Goal: Task Accomplishment & Management: Manage account settings

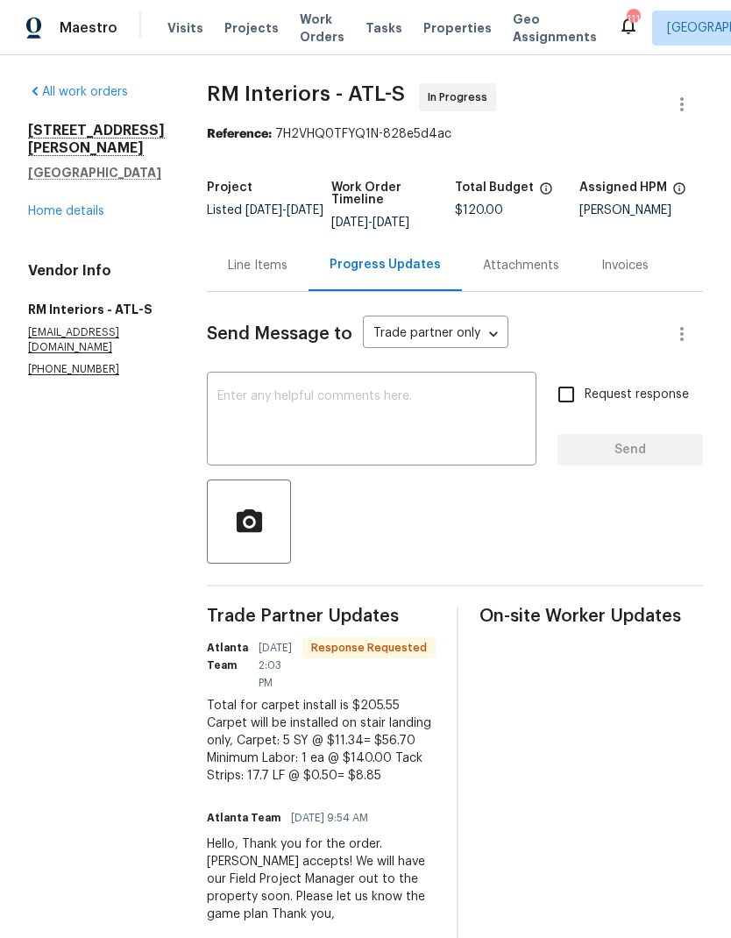
click at [247, 270] on div "Line Items" at bounding box center [258, 266] width 60 height 18
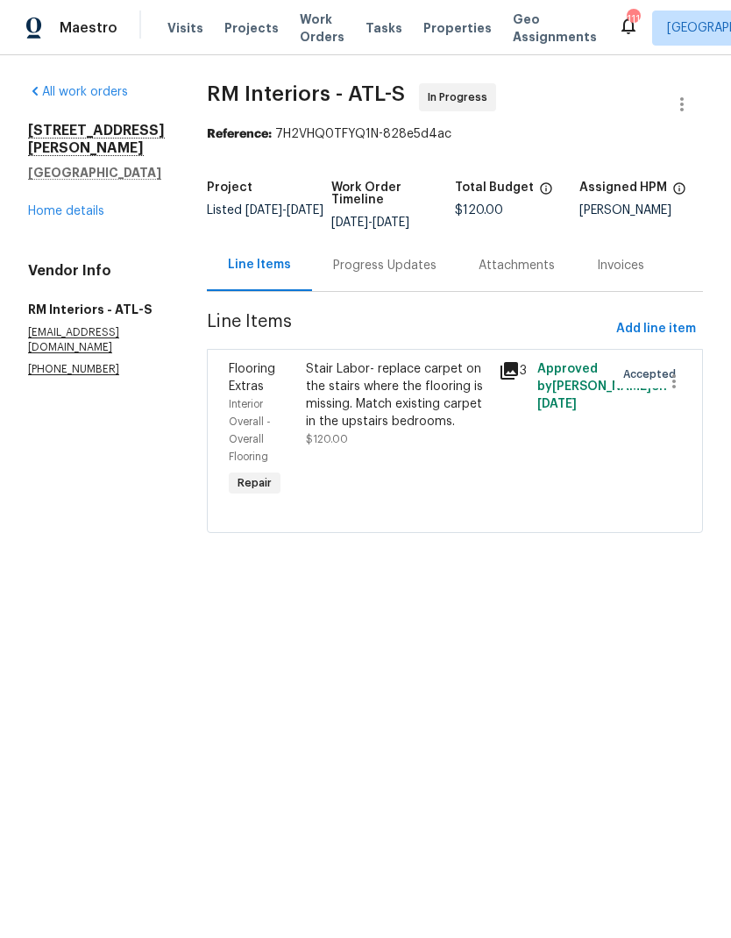
click at [403, 406] on div "Stair Labor- replace carpet on the stairs where the flooring is missing. Match …" at bounding box center [397, 395] width 182 height 70
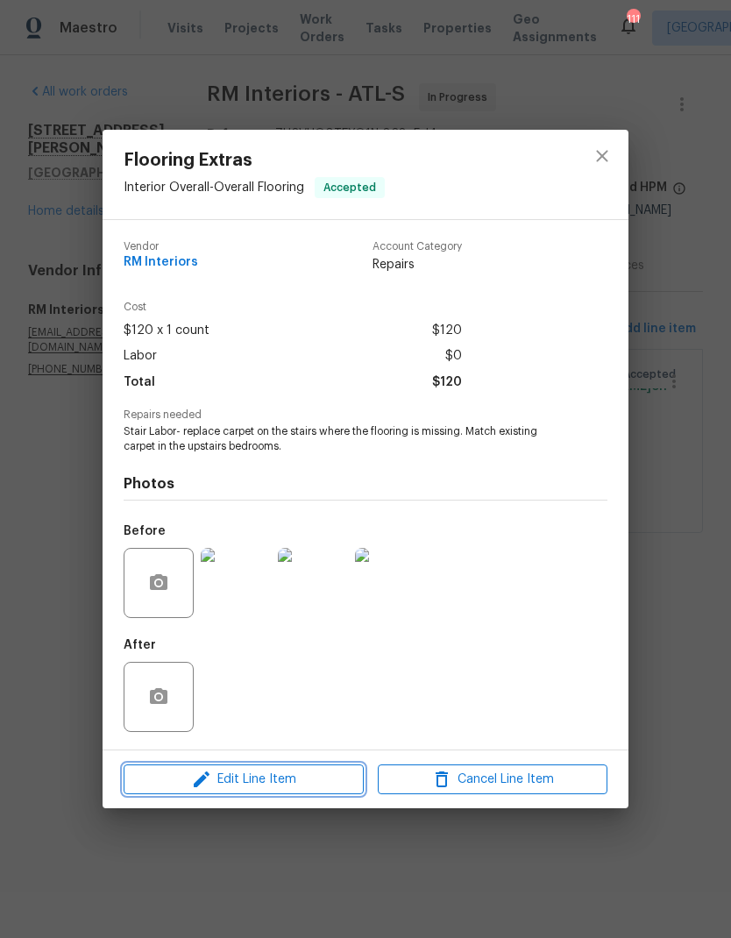
click at [282, 770] on button "Edit Line Item" at bounding box center [244, 780] width 240 height 31
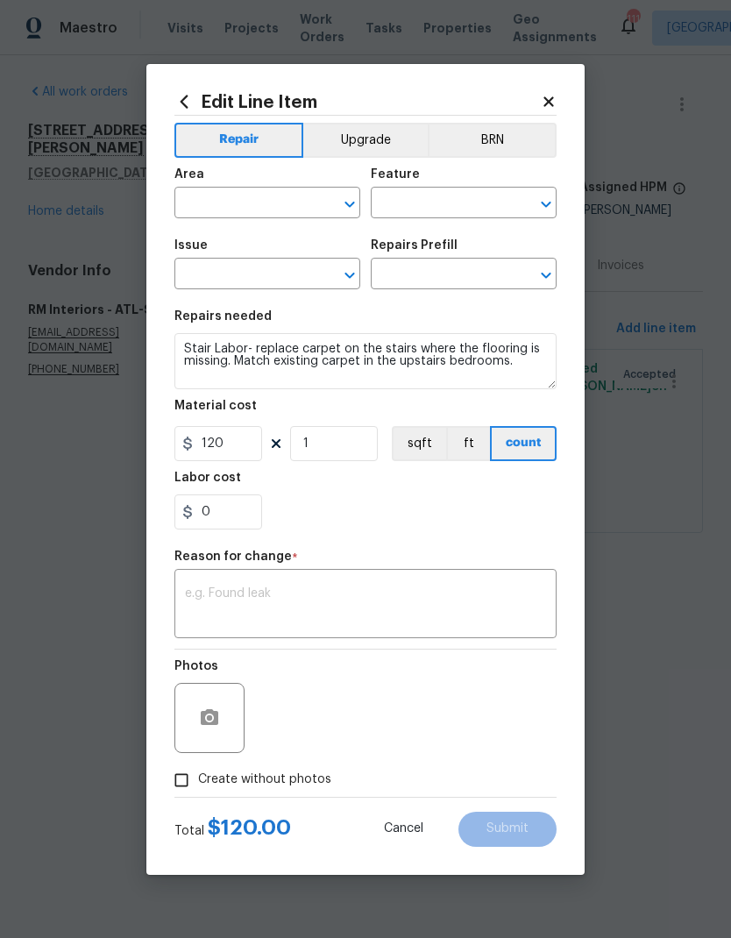
type input "Interior Overall"
type input "Overall Flooring"
type input "Flooring Extras"
type input "Stair Labor $120.00"
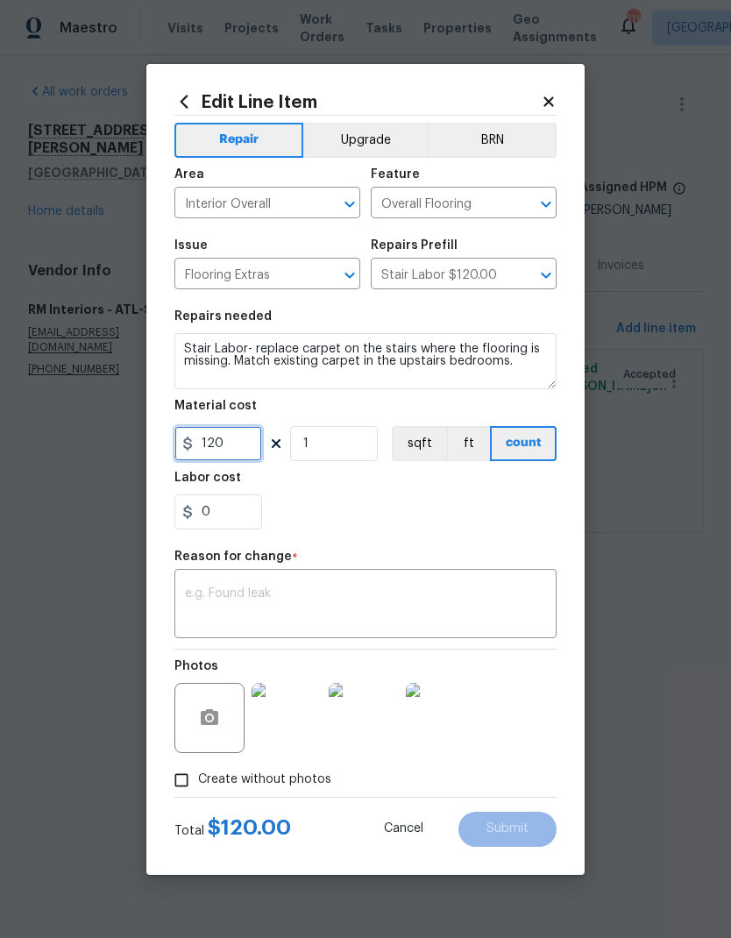
click at [254, 446] on input "120" at bounding box center [219, 443] width 88 height 35
type input "140"
click at [369, 590] on textarea at bounding box center [365, 606] width 361 height 37
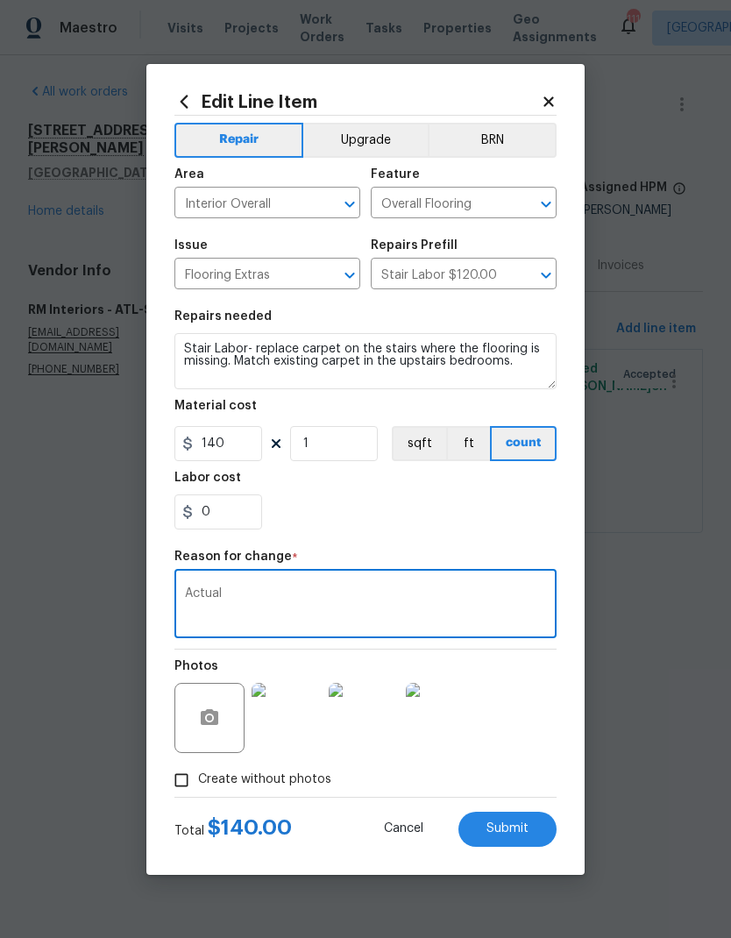
type textarea "Actual"
click at [522, 833] on span "Submit" at bounding box center [508, 829] width 42 height 13
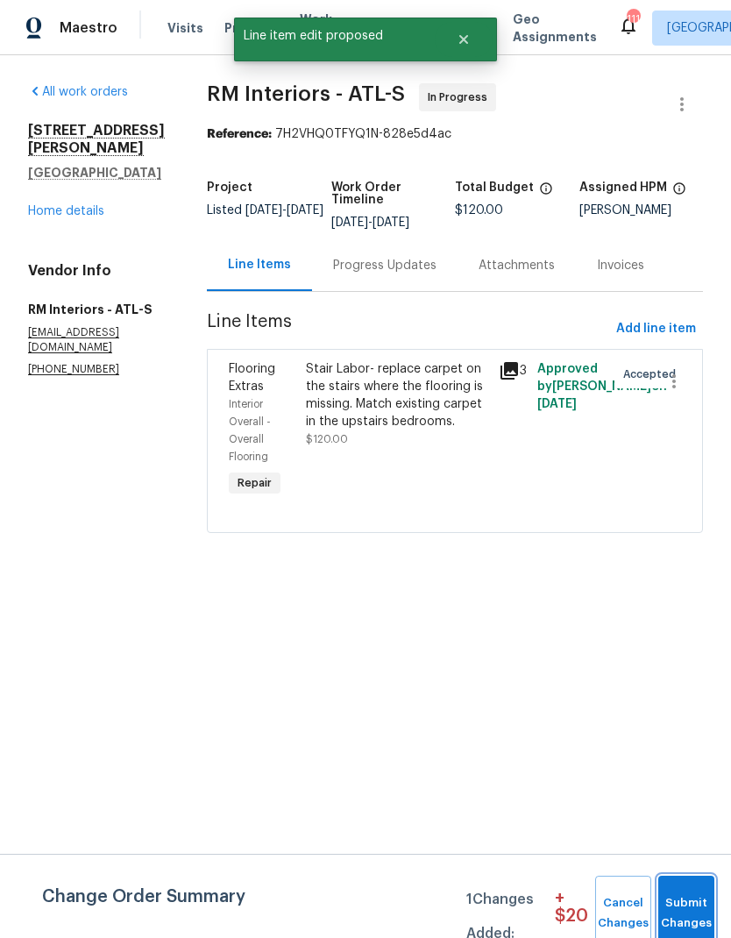
click at [677, 917] on span "Submit Changes" at bounding box center [686, 914] width 39 height 40
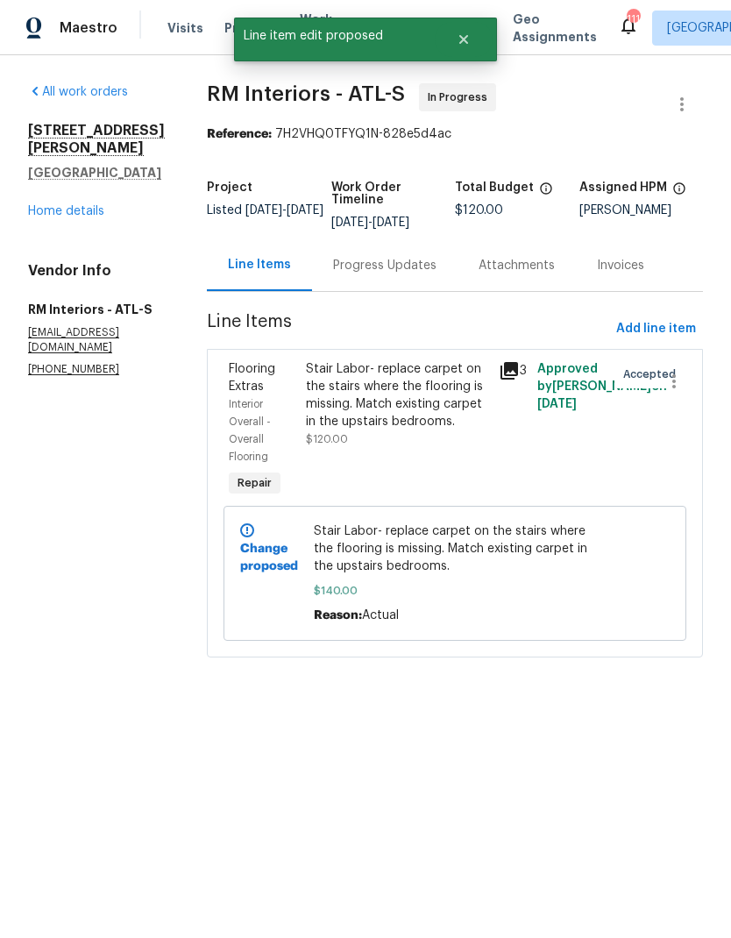
click at [365, 265] on div "Progress Updates" at bounding box center [384, 266] width 103 height 18
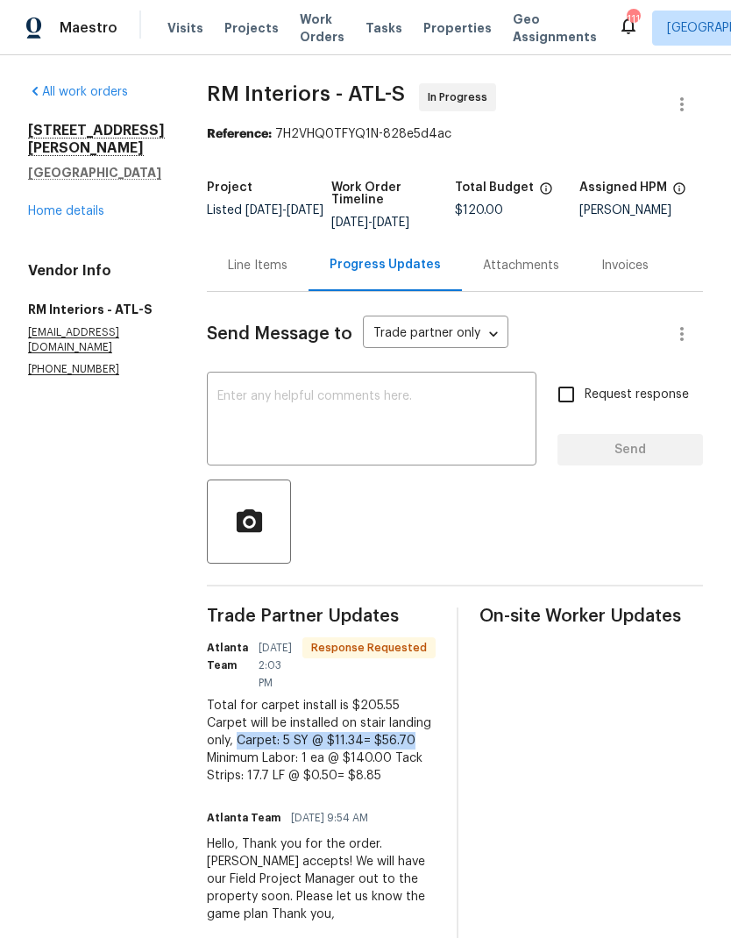
copy div "Carpet: 5 SY @ $11.34= $56.70"
click at [235, 268] on div "Line Items" at bounding box center [258, 266] width 60 height 18
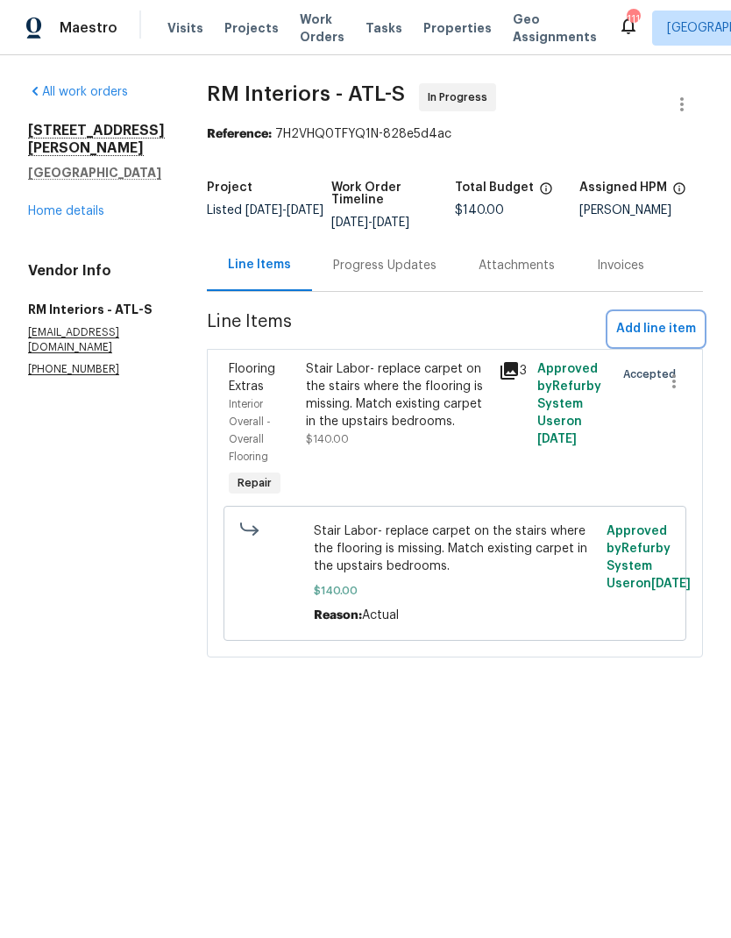
click at [647, 330] on span "Add line item" at bounding box center [657, 329] width 80 height 22
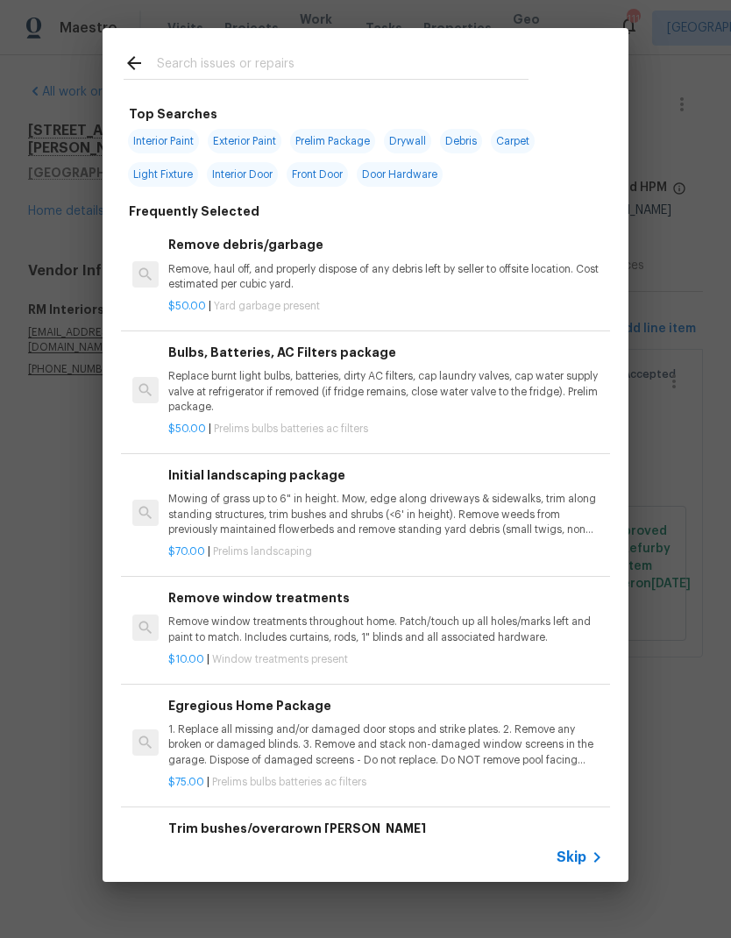
click at [577, 852] on span "Skip" at bounding box center [572, 858] width 30 height 18
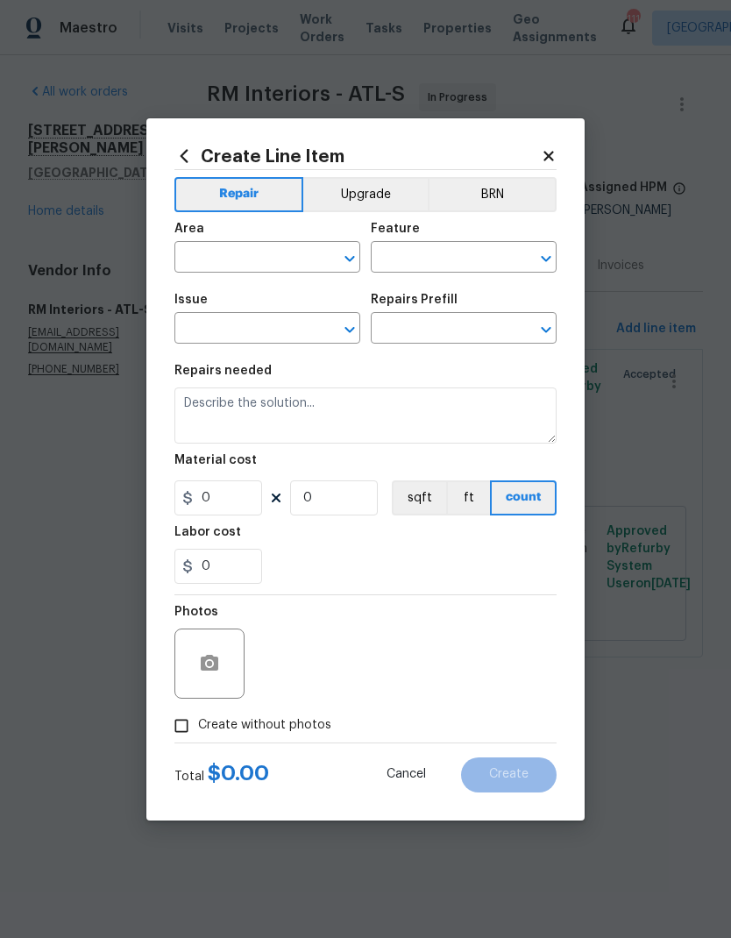
click at [281, 255] on input "text" at bounding box center [243, 259] width 137 height 27
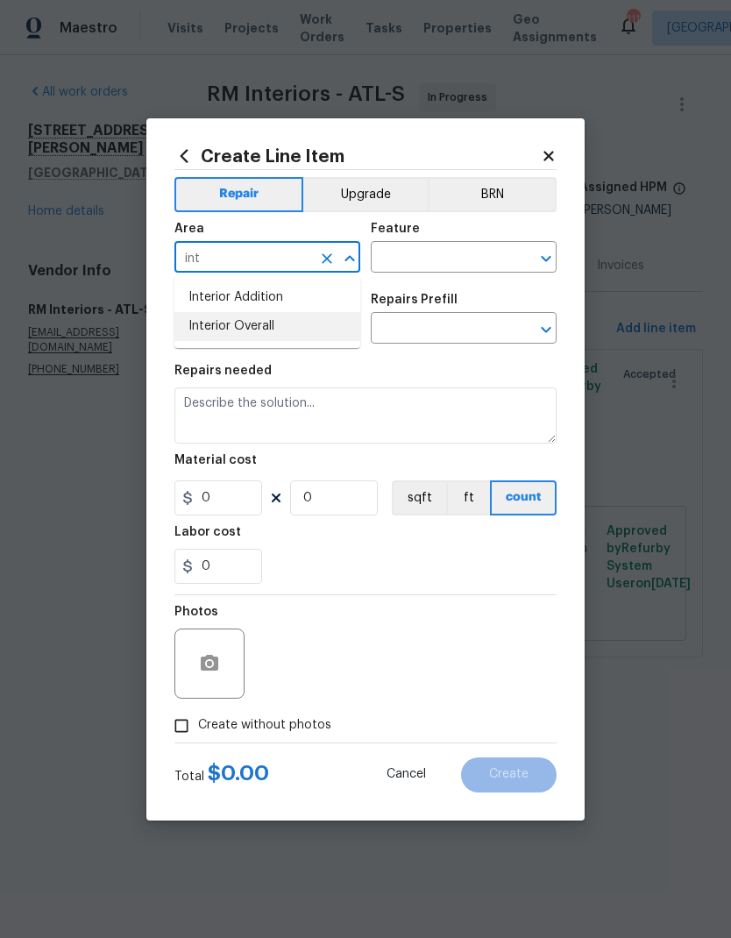
click at [272, 326] on li "Interior Overall" at bounding box center [268, 326] width 186 height 29
type input "Interior Overall"
click at [413, 252] on input "text" at bounding box center [439, 259] width 137 height 27
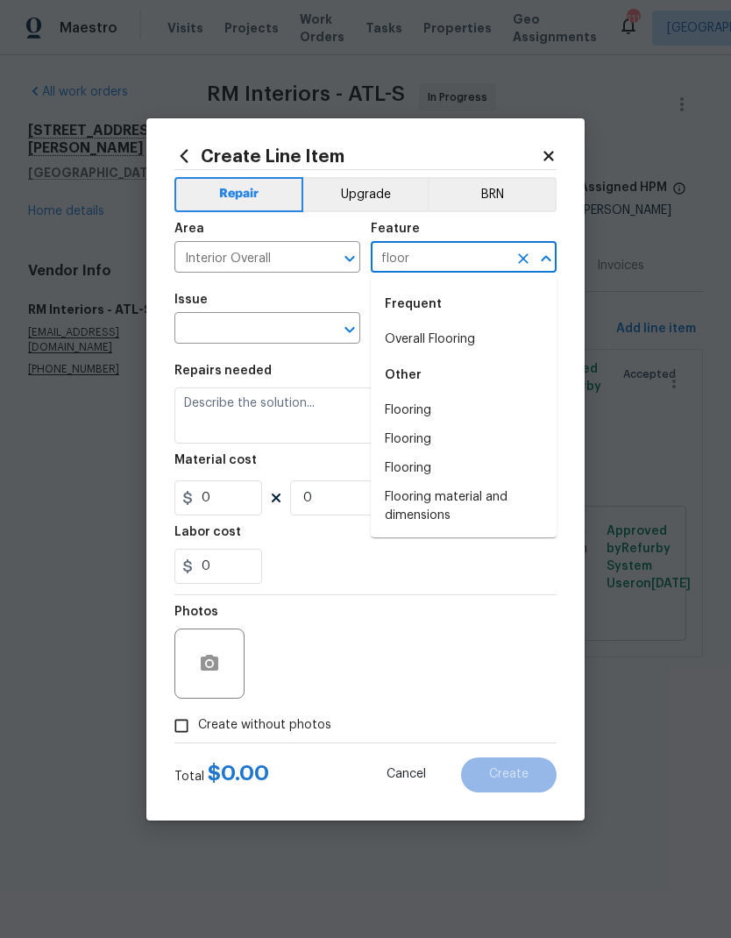
click at [460, 340] on li "Overall Flooring" at bounding box center [464, 339] width 186 height 29
type input "Overall Flooring"
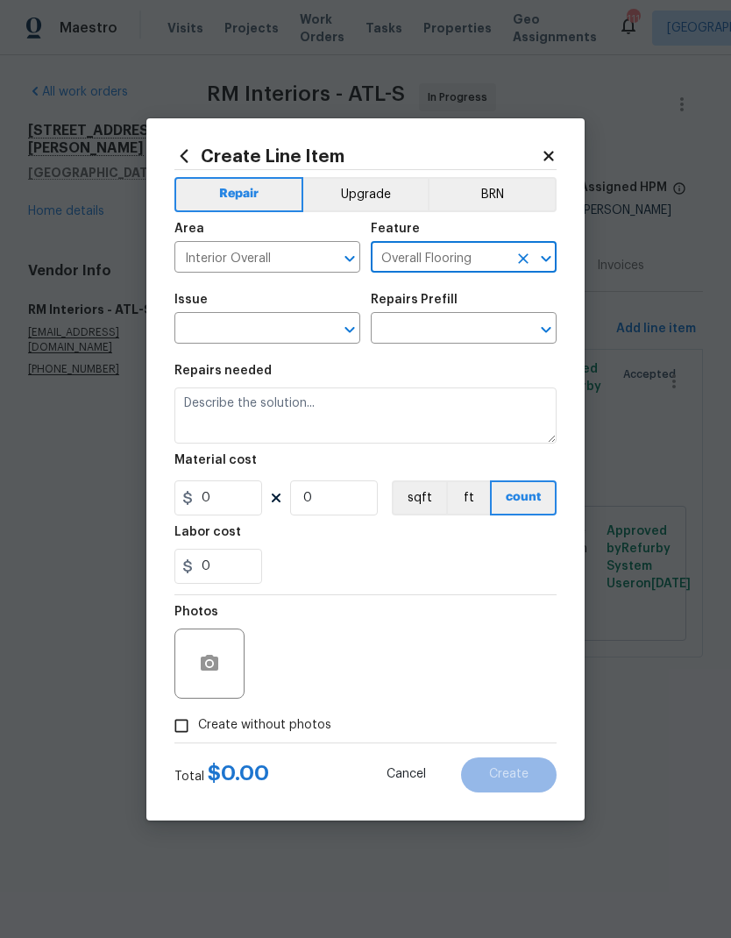
click at [281, 325] on input "text" at bounding box center [243, 330] width 137 height 27
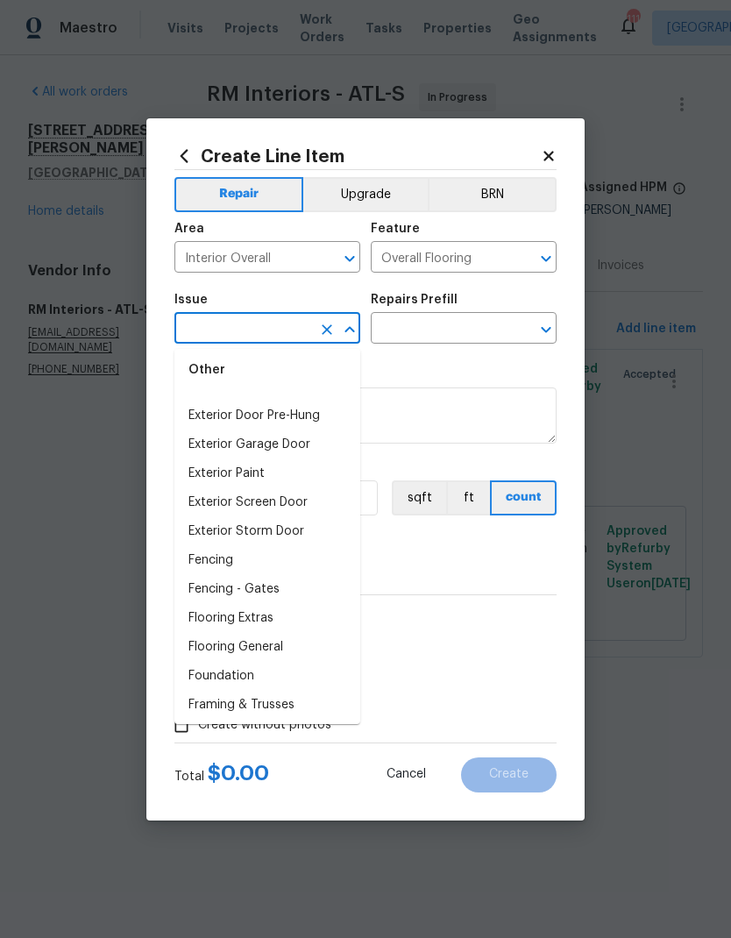
scroll to position [1122, 0]
click at [268, 648] on li "Flooring General" at bounding box center [268, 648] width 186 height 29
type input "Flooring General"
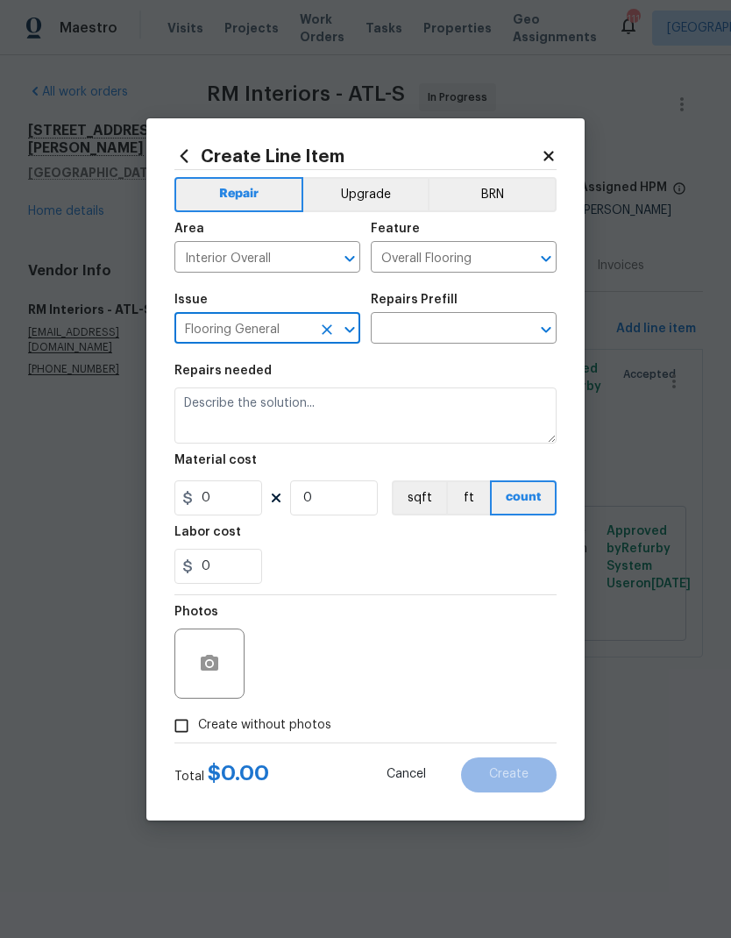
click at [465, 332] on input "text" at bounding box center [439, 330] width 137 height 27
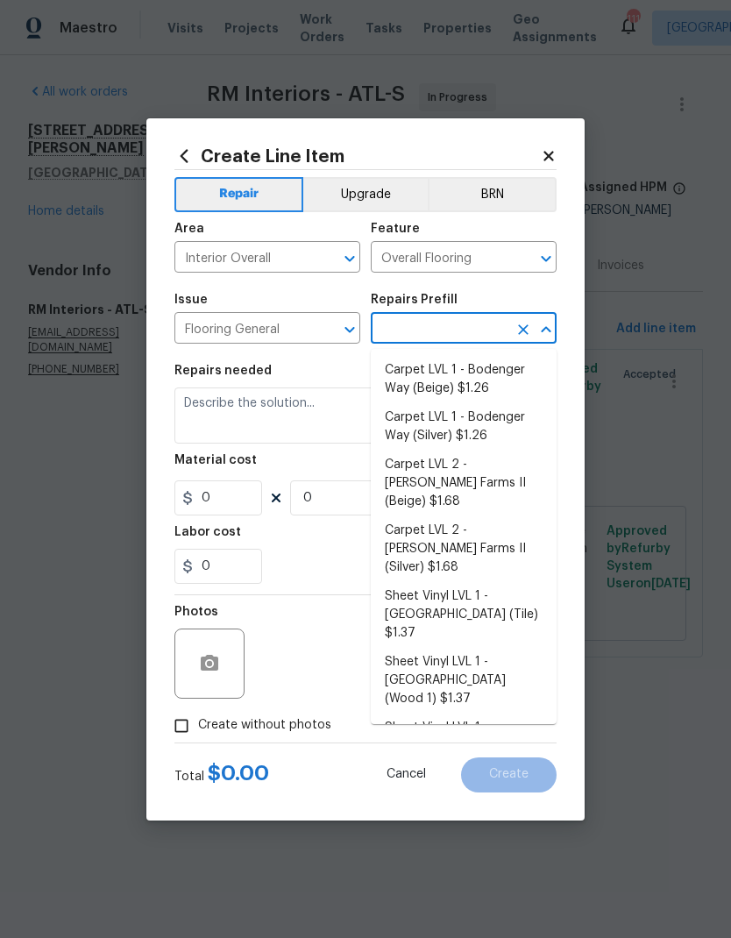
click at [465, 382] on li "Carpet LVL 1 - Bodenger Way (Beige) $1.26" at bounding box center [464, 379] width 186 height 47
type input "Carpet LVL 1 - Bodenger Way (Beige) $1.26"
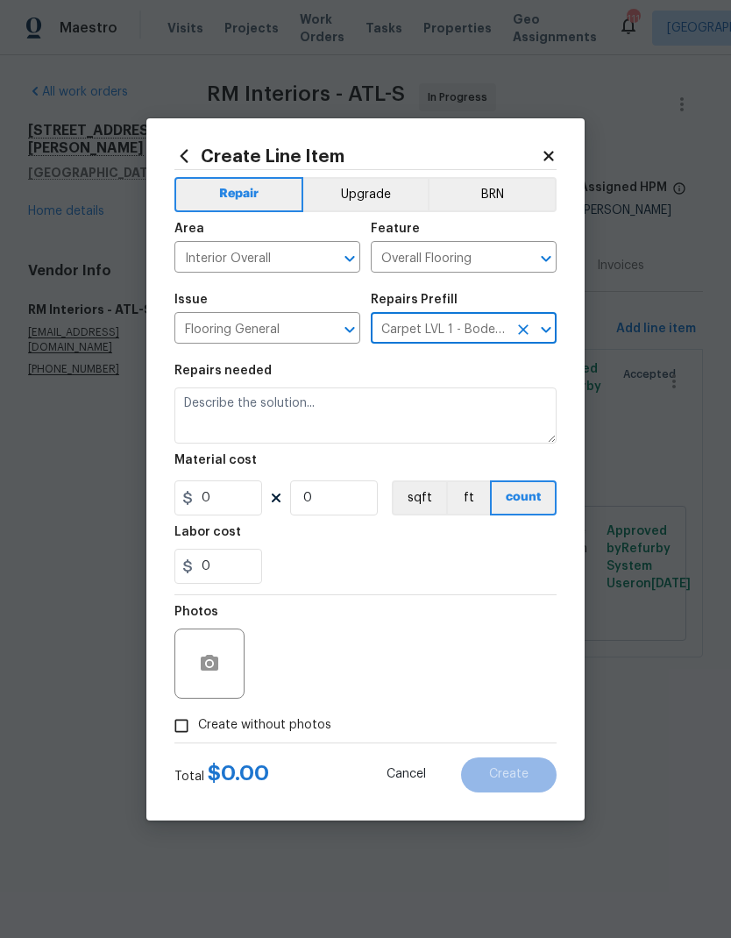
type textarea "Install new carpet. (Bodenger Way 749 Bird Bath, Beige) at all previously carpe…"
type input "1"
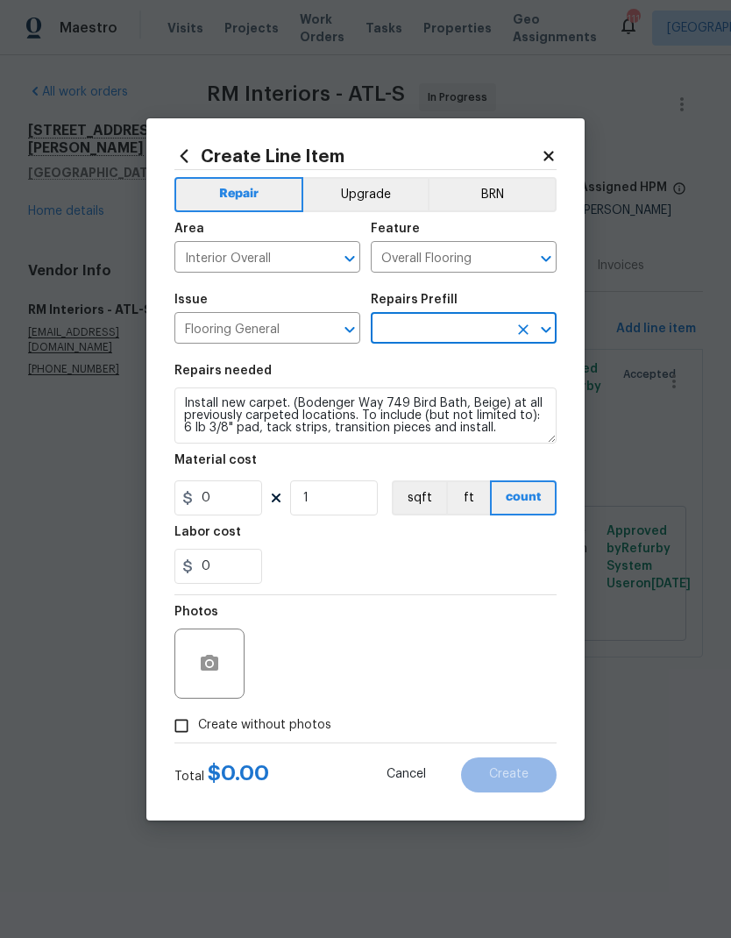
type input "Carpet LVL 1 - Bodenger Way (Beige) $1.26"
type input "1.26"
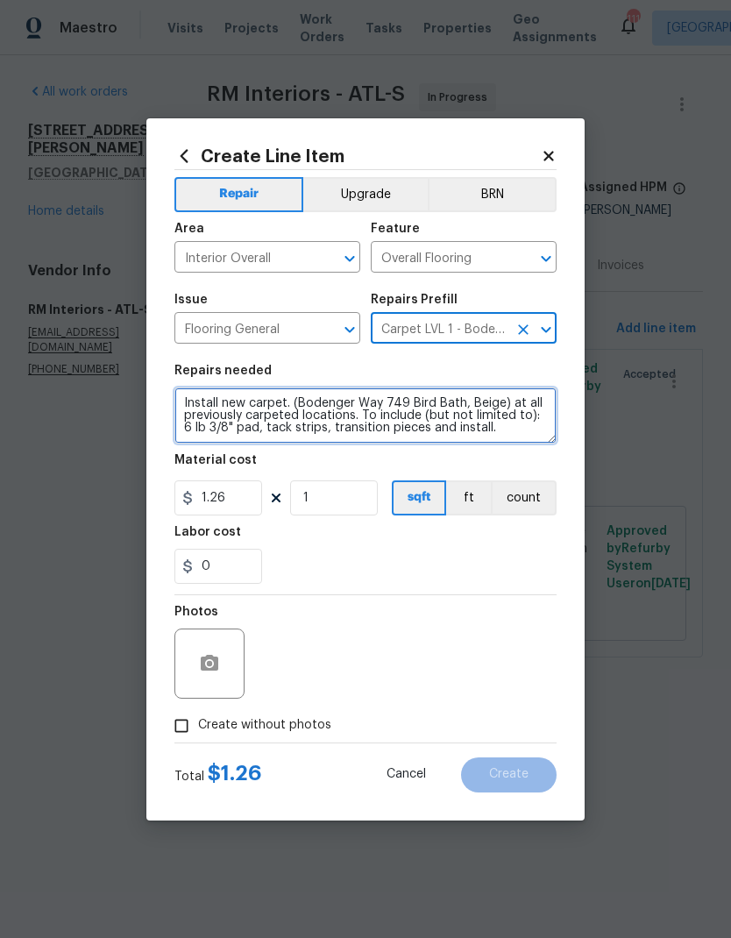
click at [516, 432] on textarea "Install new carpet. (Bodenger Way 749 Bird Bath, Beige) at all previously carpe…" at bounding box center [366, 416] width 382 height 56
click at [240, 430] on textarea "Install new carpet. (Bodenger Way 749 Bird Bath, Beige) at all previously carpe…" at bounding box center [366, 416] width 382 height 56
click at [227, 431] on textarea "Install new carpet. (Bodenger Way 749 Bird Bath, Beige) at all previously carpe…" at bounding box center [366, 416] width 382 height 56
paste textarea "Carpet: 5 SY @ $11.34= $56.70"
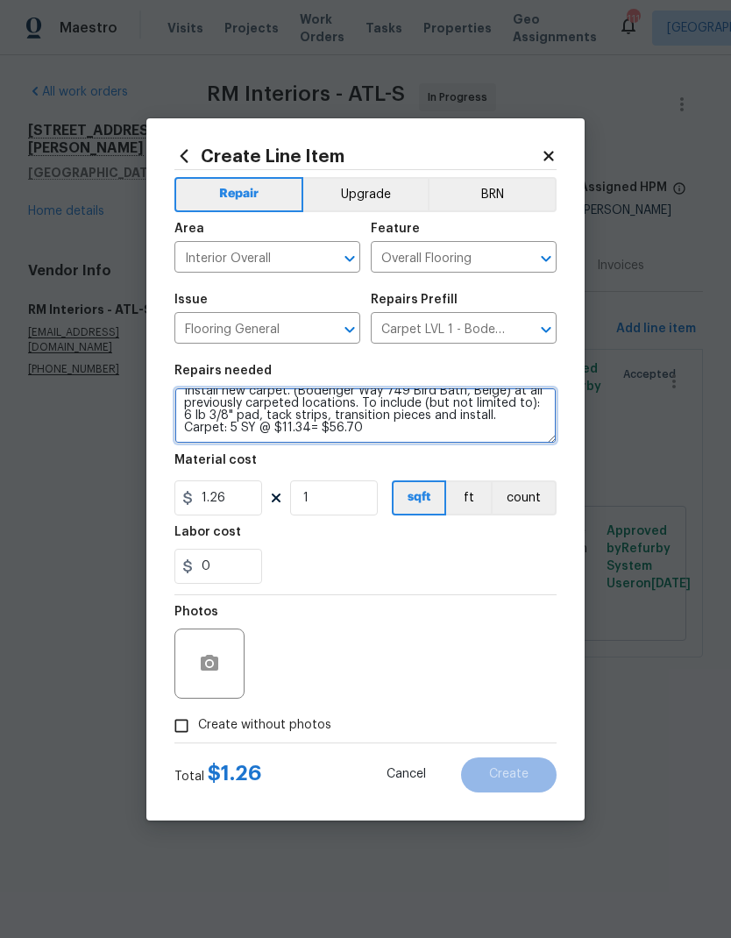
type textarea "Install new carpet. (Bodenger Way 749 Bird Bath, Beige) at all previously carpe…"
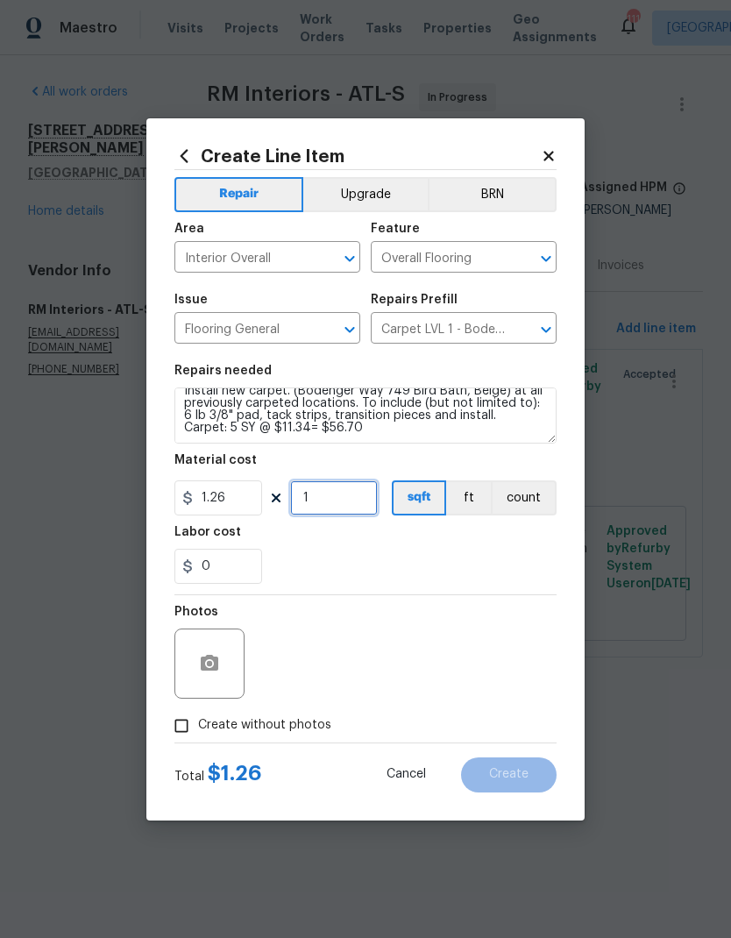
click at [338, 499] on input "1" at bounding box center [334, 498] width 88 height 35
type input "45"
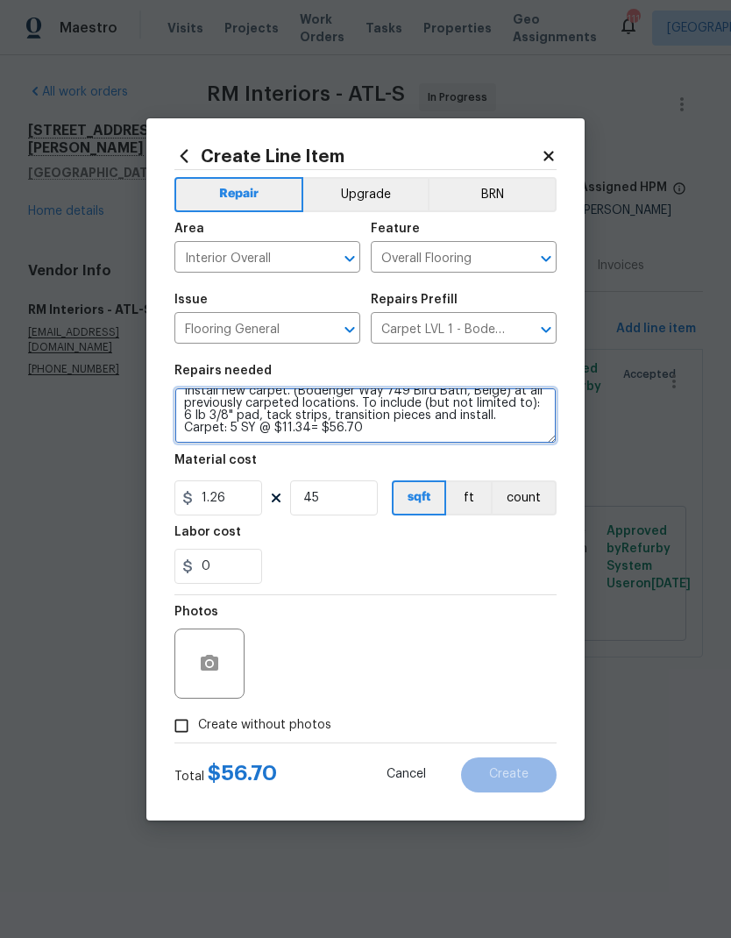
click at [385, 427] on textarea "Install new carpet. (Bodenger Way 749 Bird Bath, Beige) at all previously carpe…" at bounding box center [366, 416] width 382 height 56
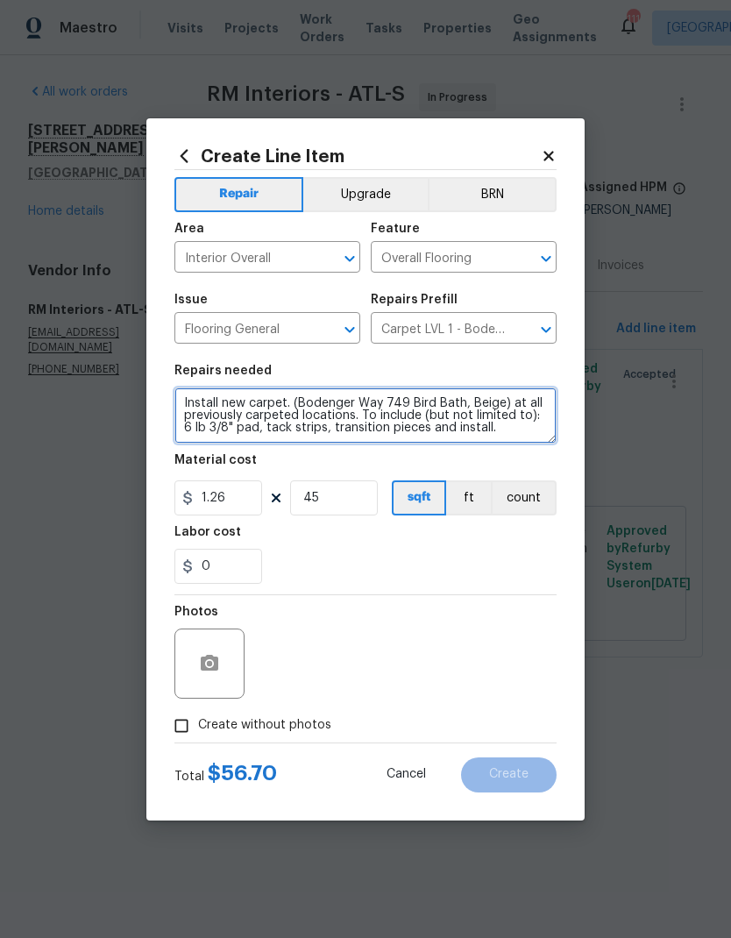
type textarea "Install new carpet. (Bodenger Way 749 Bird Bath, Beige) at all previously carpe…"
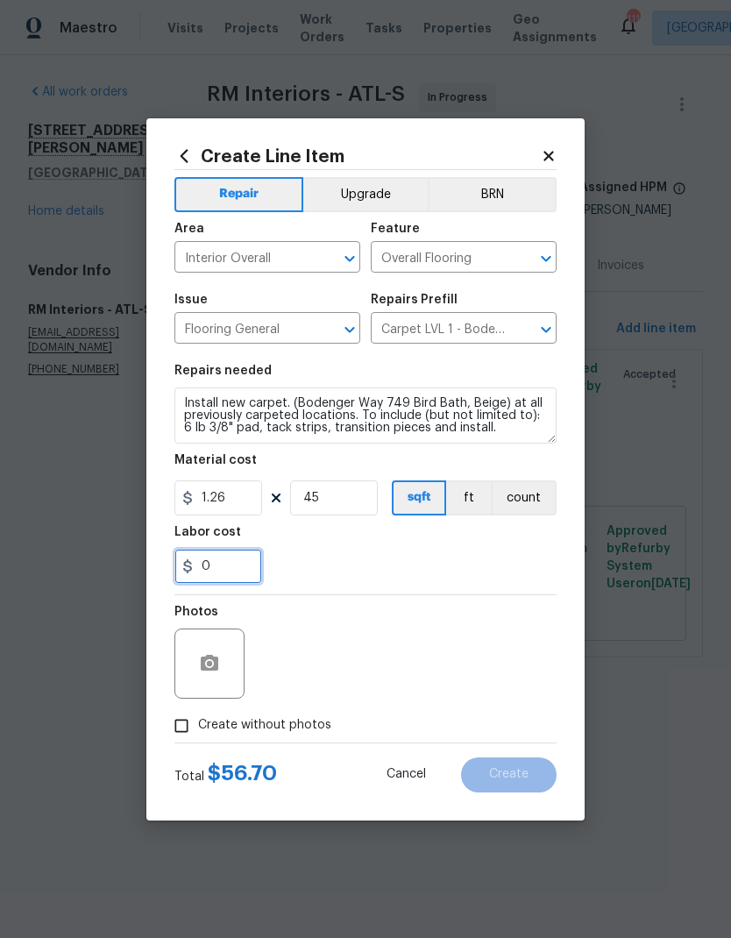
click at [243, 576] on input "0" at bounding box center [219, 566] width 88 height 35
click at [203, 658] on icon "button" at bounding box center [210, 663] width 18 height 16
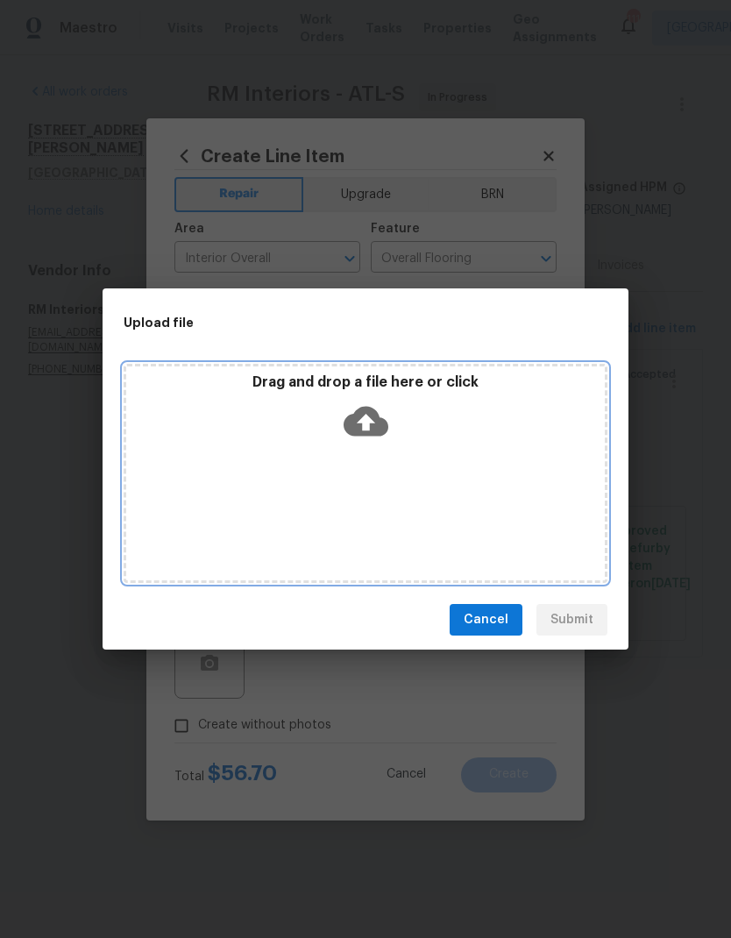
click at [397, 473] on div "Drag and drop a file here or click" at bounding box center [366, 473] width 484 height 219
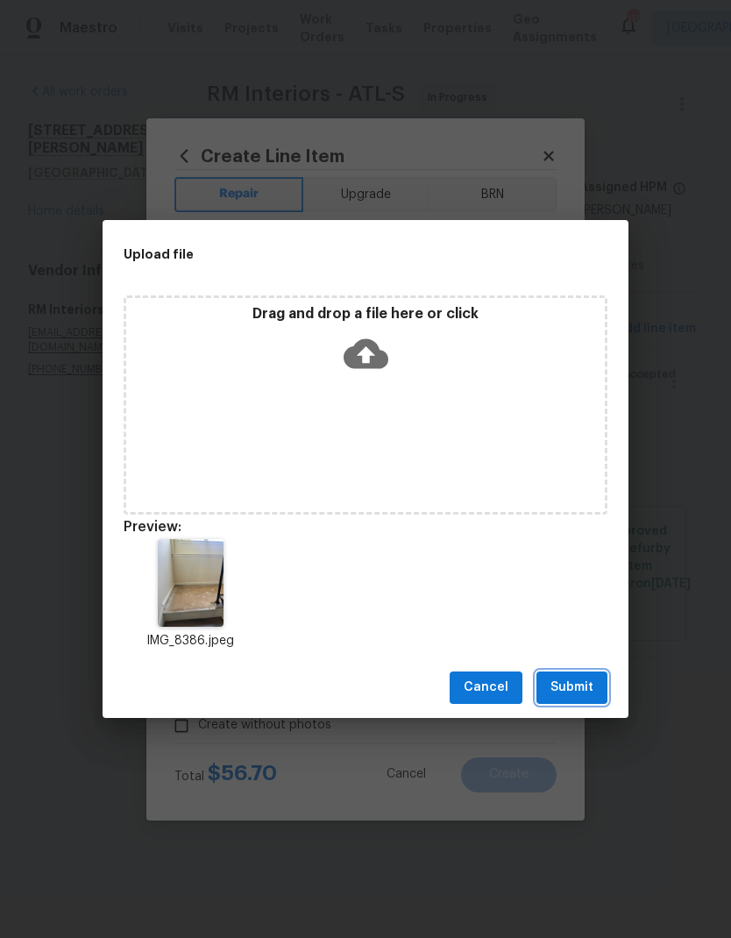
click at [585, 688] on span "Submit" at bounding box center [572, 688] width 43 height 22
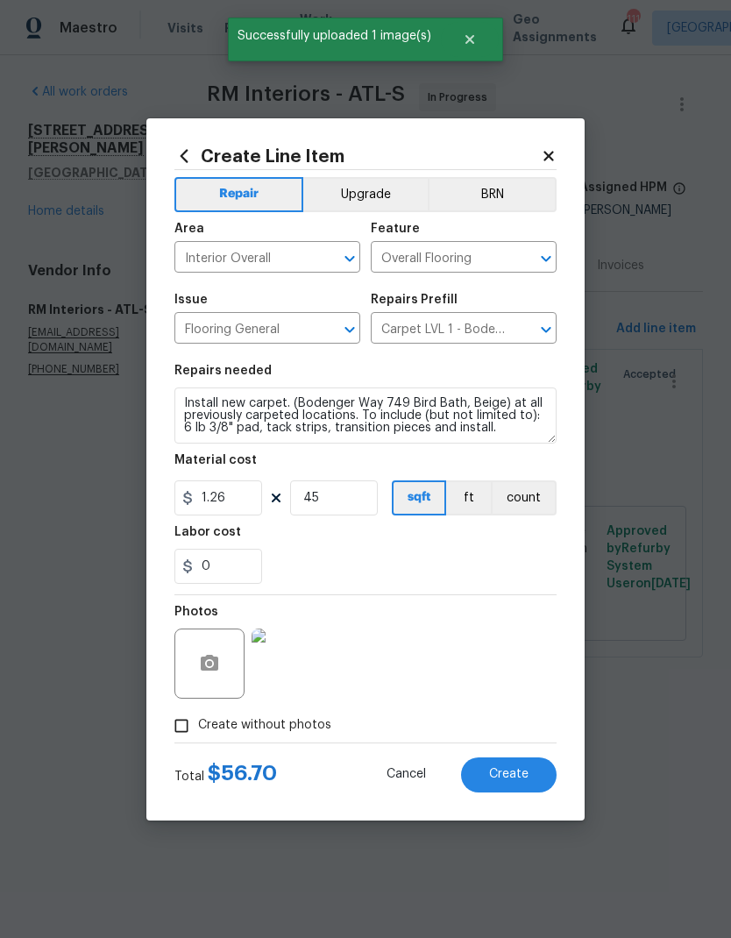
click at [508, 781] on span "Create" at bounding box center [508, 774] width 39 height 13
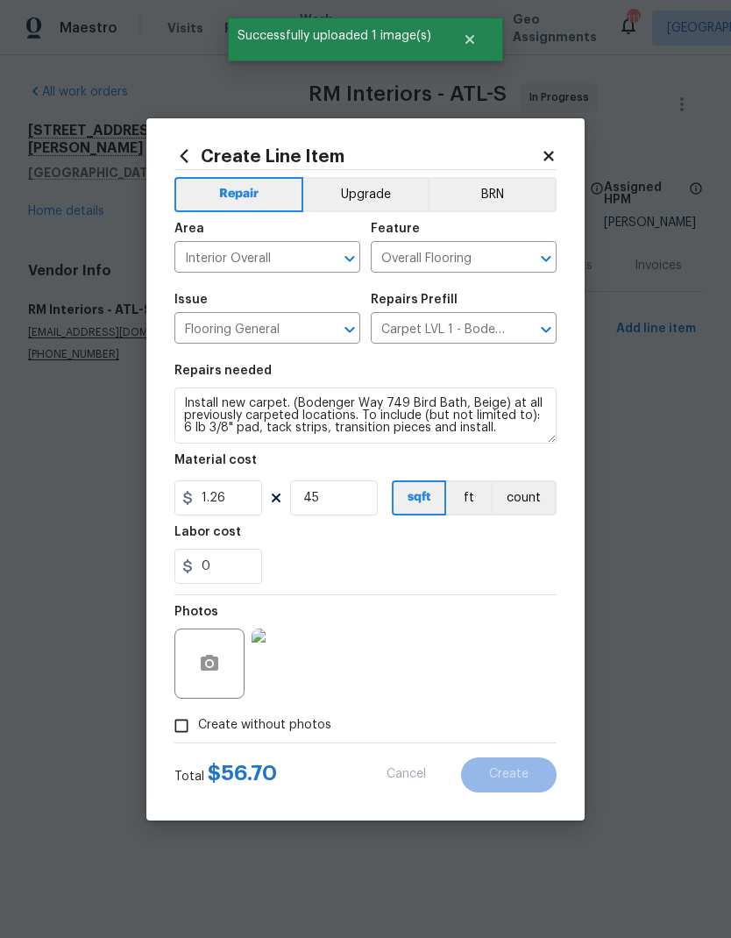
type input "0"
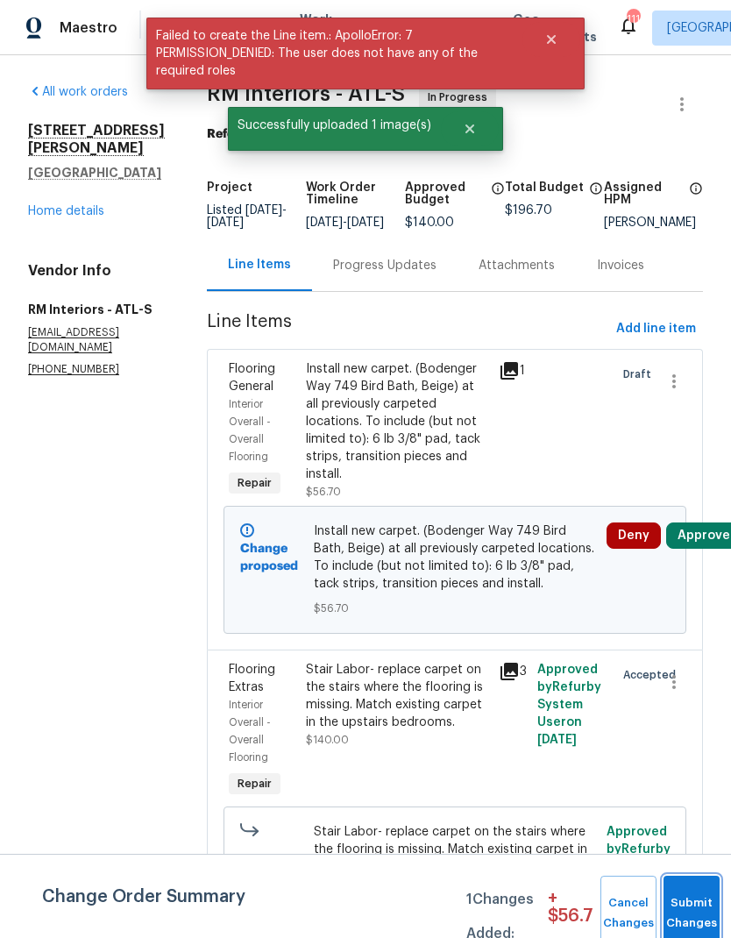
click at [699, 908] on button "Submit Changes" at bounding box center [692, 913] width 56 height 75
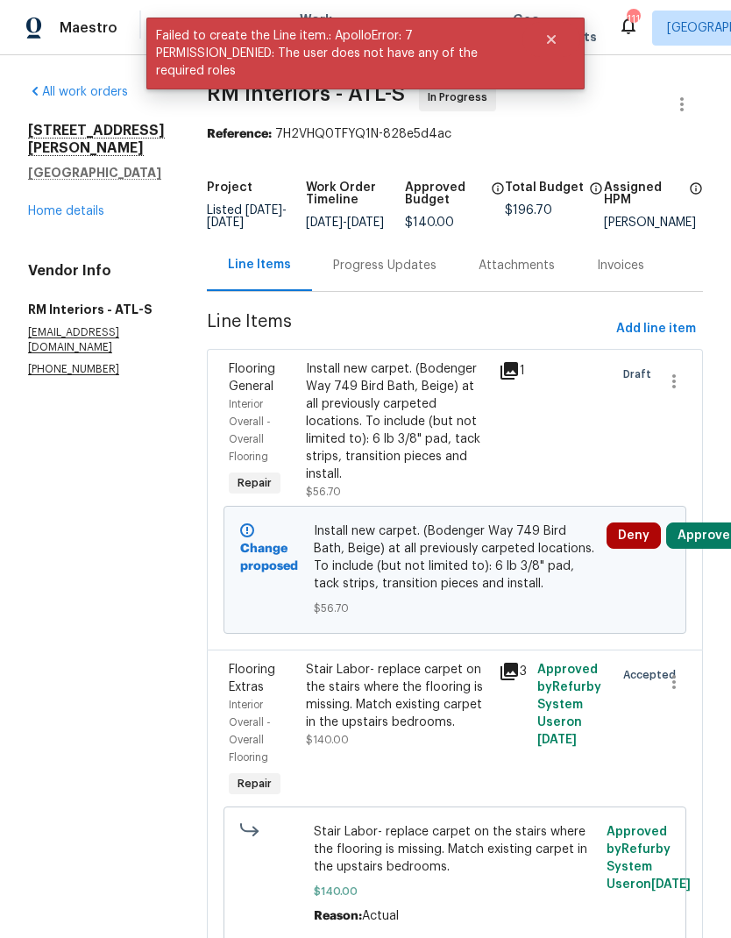
click at [358, 288] on div "Progress Updates" at bounding box center [385, 265] width 146 height 52
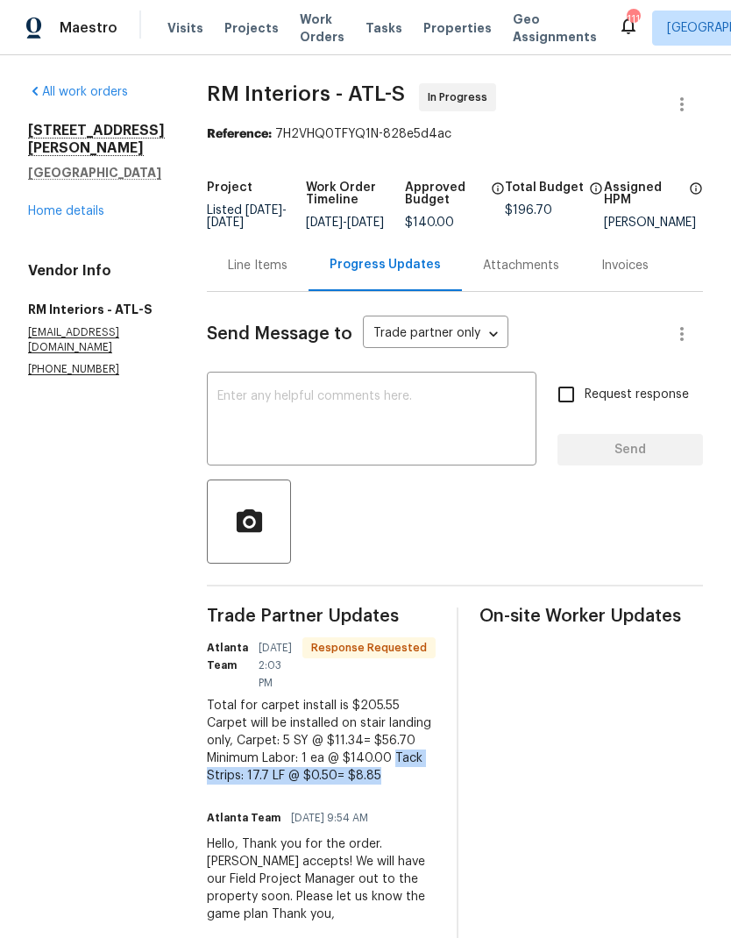
copy div "Tack Strips: 17.7 LF @ $0.50= $8.85"
click at [241, 267] on div "Line Items" at bounding box center [258, 265] width 102 height 52
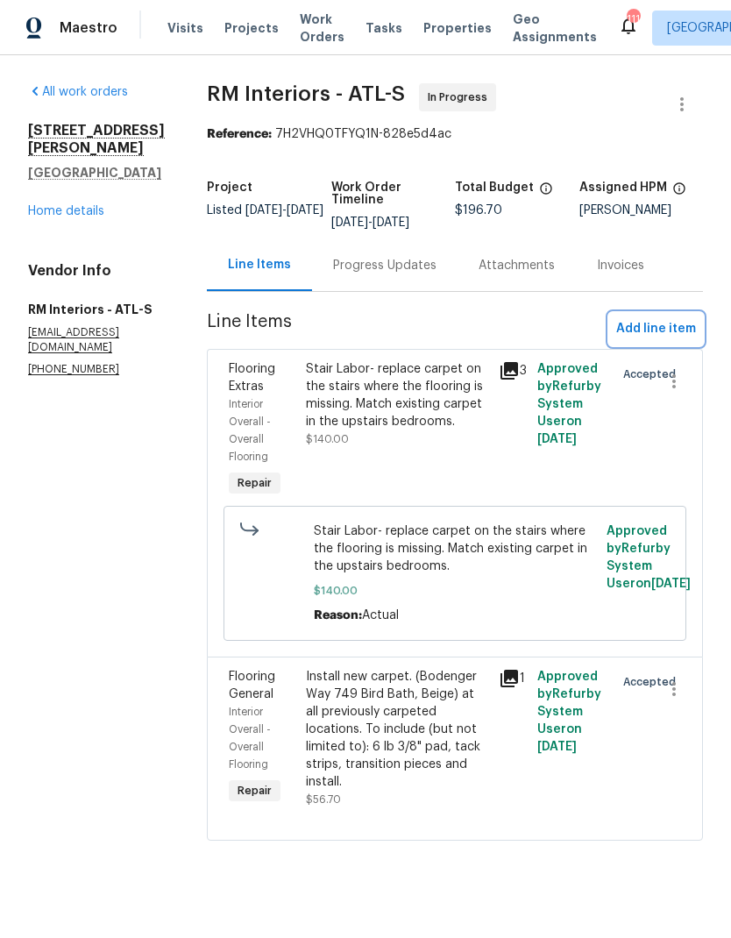
click at [652, 331] on span "Add line item" at bounding box center [657, 329] width 80 height 22
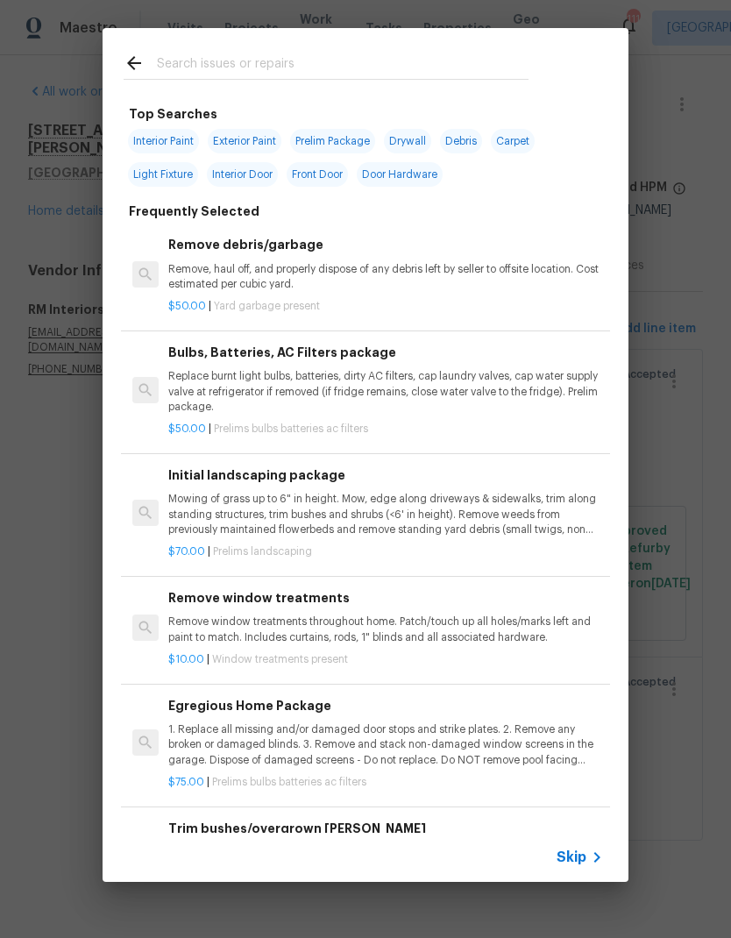
click at [581, 847] on div "Skip" at bounding box center [582, 857] width 51 height 21
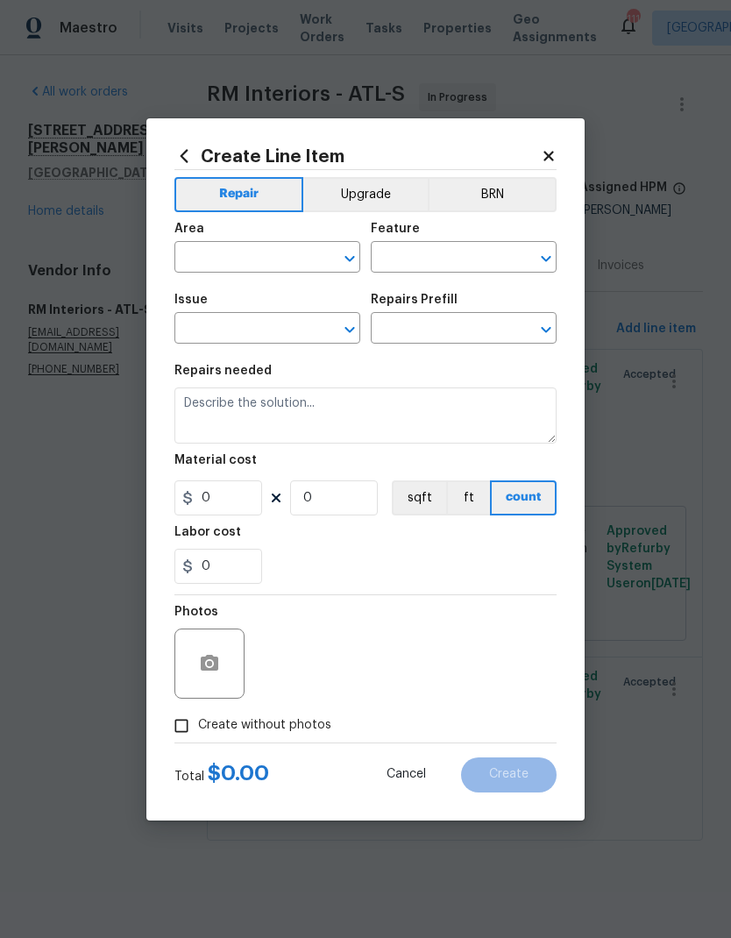
click at [277, 268] on input "text" at bounding box center [243, 259] width 137 height 27
click at [281, 326] on li "Interior Overall" at bounding box center [268, 326] width 186 height 29
type input "Interior Overall"
click at [403, 253] on input "text" at bounding box center [439, 259] width 137 height 27
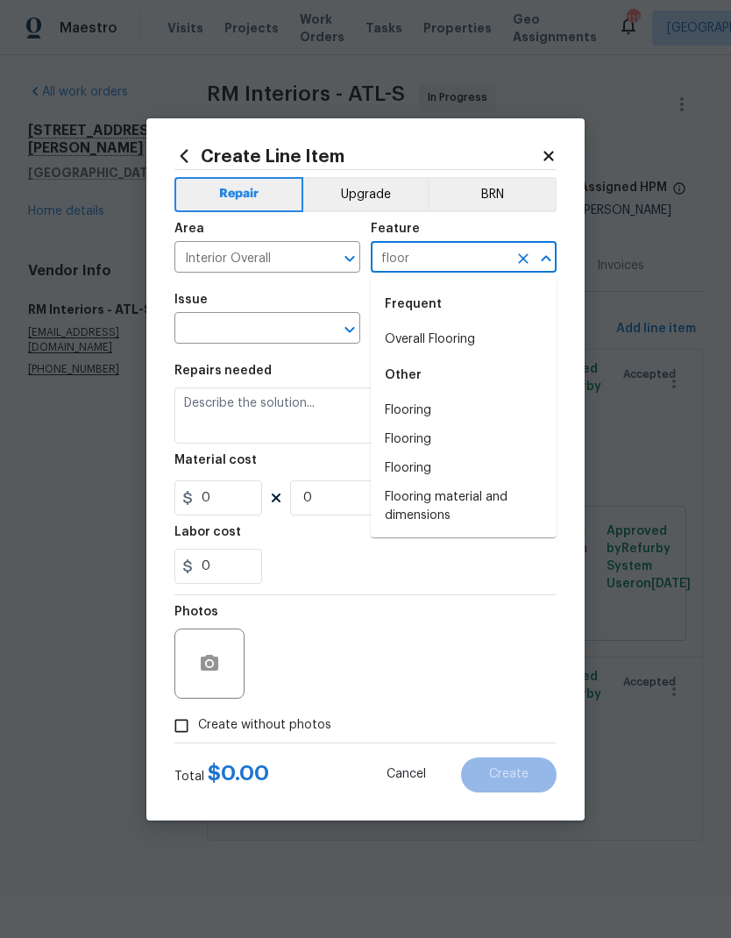
click at [464, 339] on li "Overall Flooring" at bounding box center [464, 339] width 186 height 29
type input "Overall Flooring"
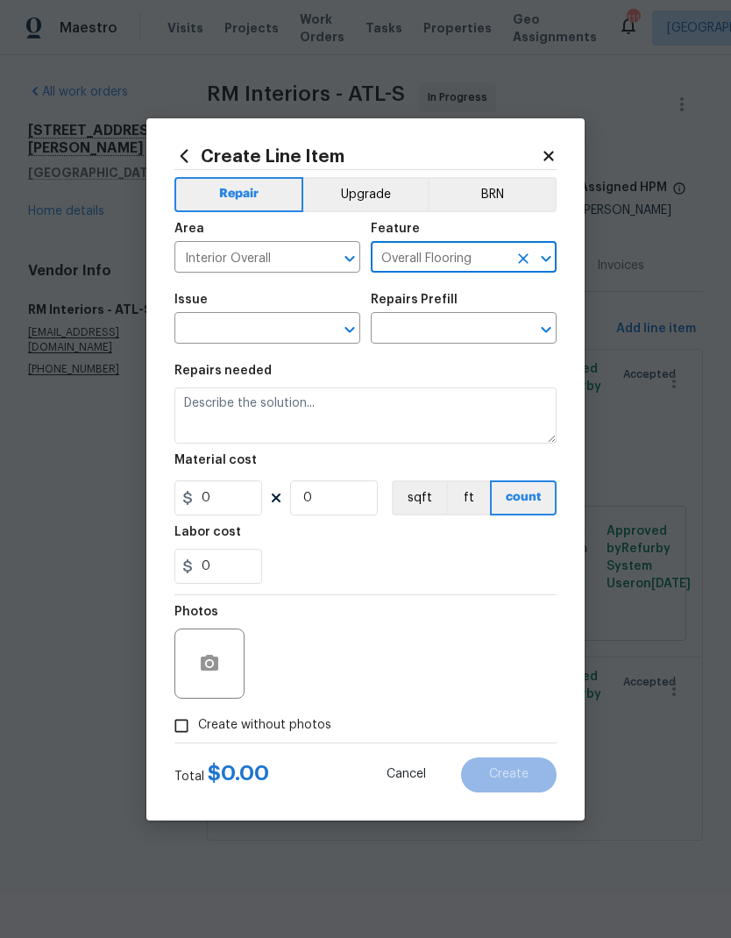
click at [263, 324] on input "text" at bounding box center [243, 330] width 137 height 27
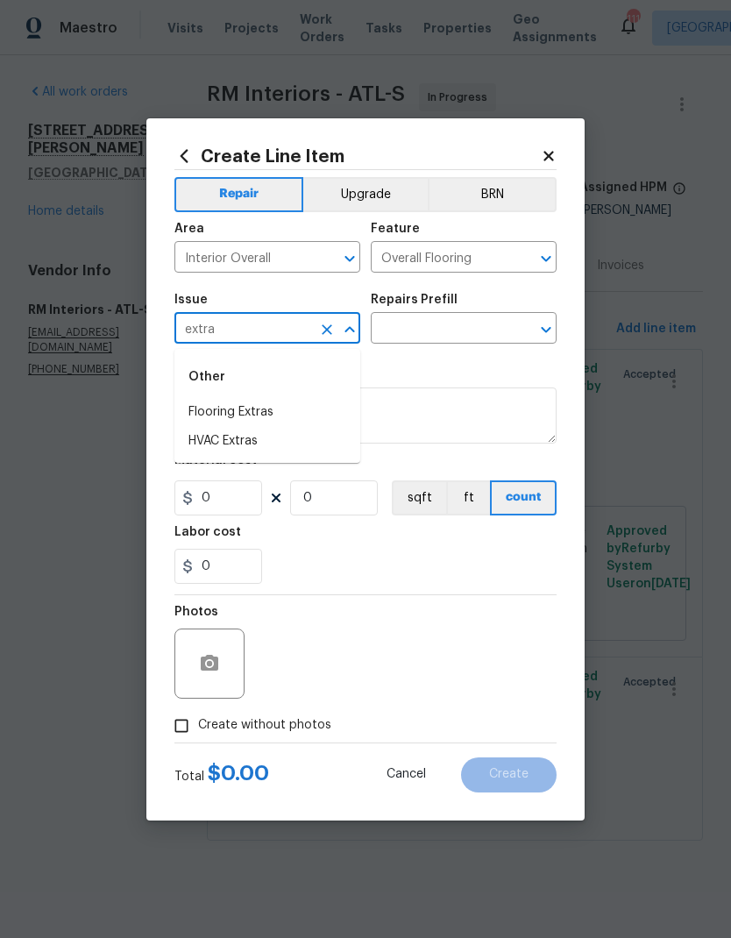
click at [269, 410] on li "Flooring Extras" at bounding box center [268, 412] width 186 height 29
type input "Flooring Extras"
click at [443, 328] on input "text" at bounding box center [439, 330] width 137 height 27
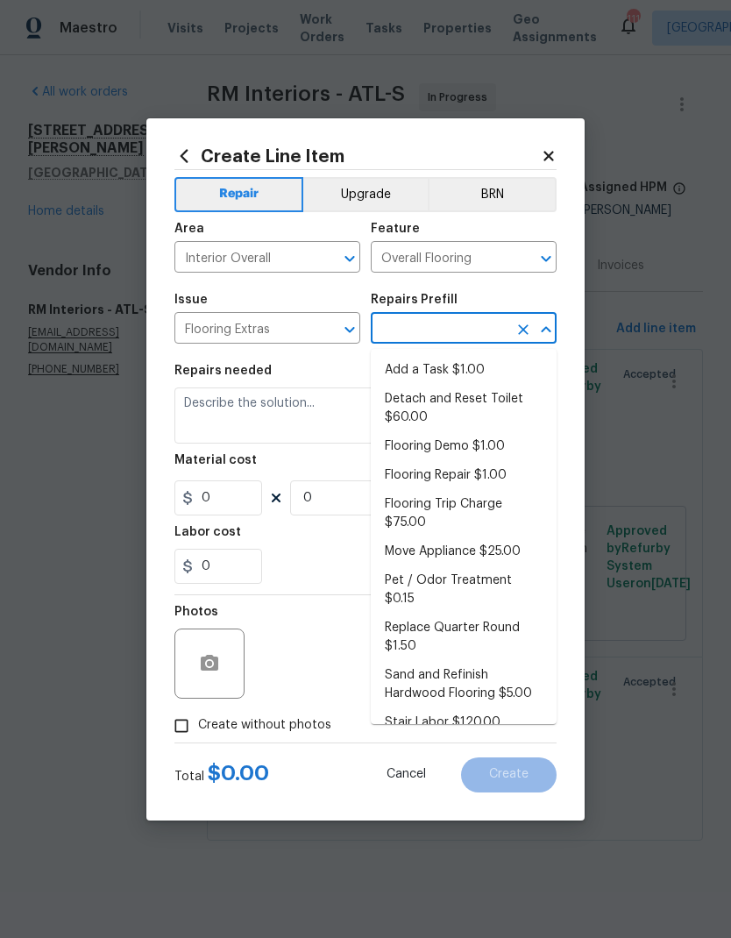
click at [457, 373] on li "Add a Task $1.00" at bounding box center [464, 370] width 186 height 29
type input "Add a Task $1.00"
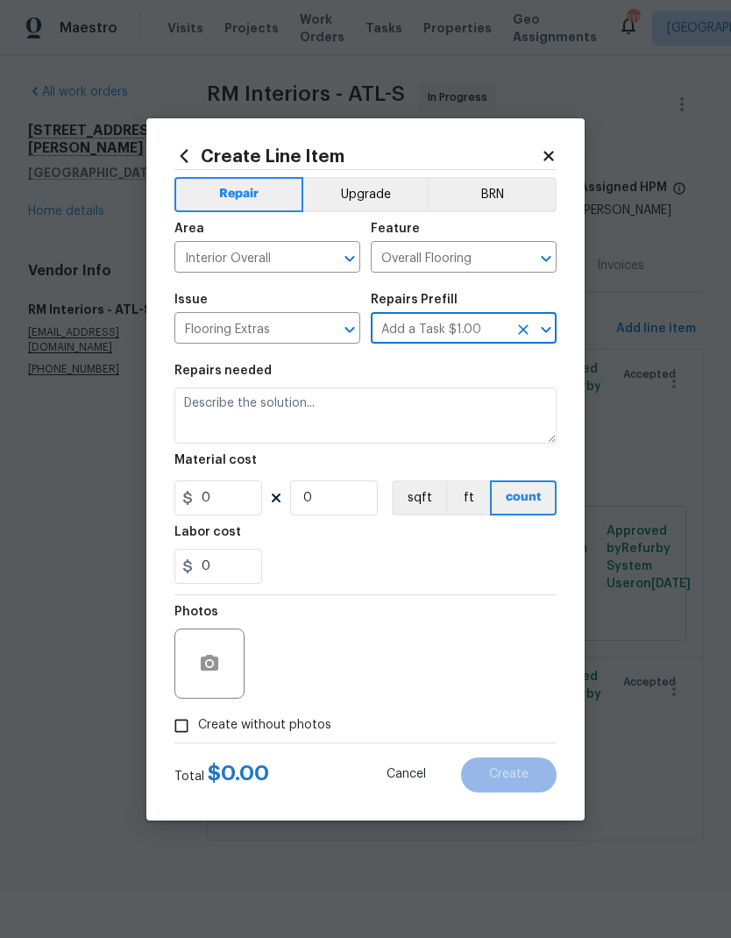
type textarea "HPM to detail"
type input "1"
type input "Add a Task $1.00"
click at [235, 504] on input "1" at bounding box center [219, 498] width 88 height 35
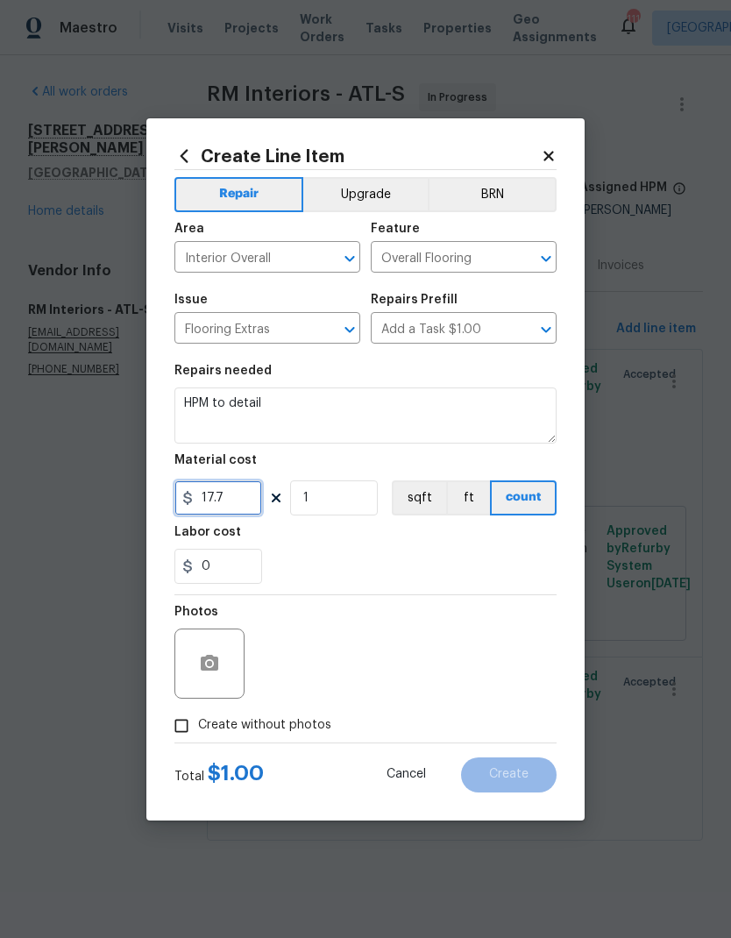
type input "17.7"
click at [342, 504] on input "1" at bounding box center [334, 498] width 88 height 35
type input "1"
click at [251, 492] on input "17.7" at bounding box center [219, 498] width 88 height 35
type input "0"
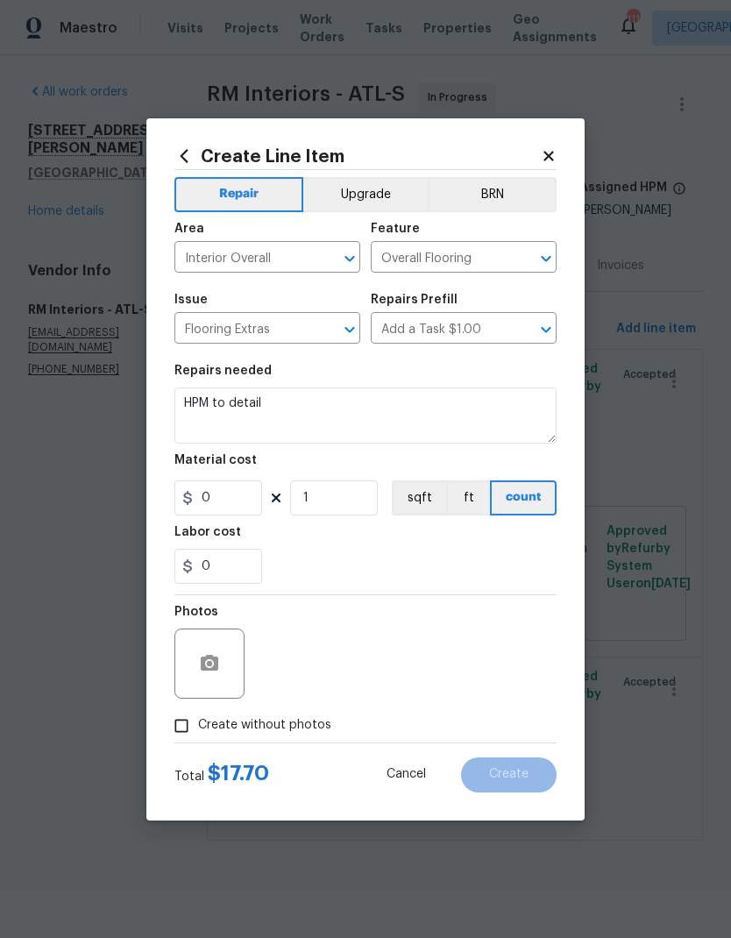
click at [352, 416] on textarea "HPM to detail" at bounding box center [366, 416] width 382 height 56
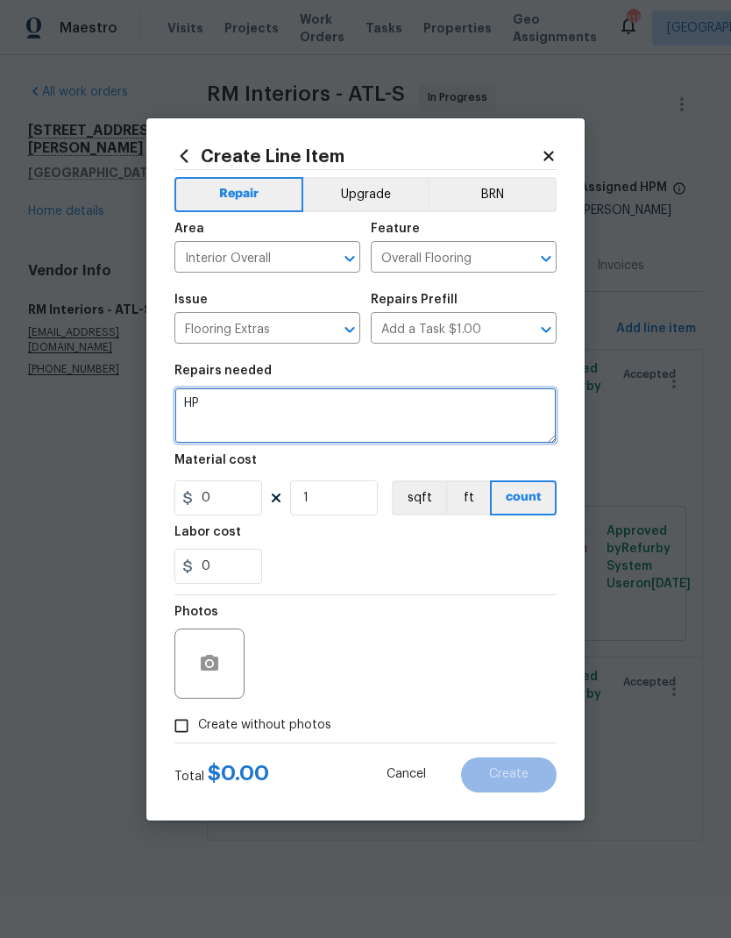
type textarea "H"
click at [239, 416] on textarea at bounding box center [366, 416] width 382 height 56
paste textarea "Tack Strips: 17.7 LF @ $0.50= $8.85"
type textarea "Tack Strips: 17.7 LF @ $0.50= $8.85"
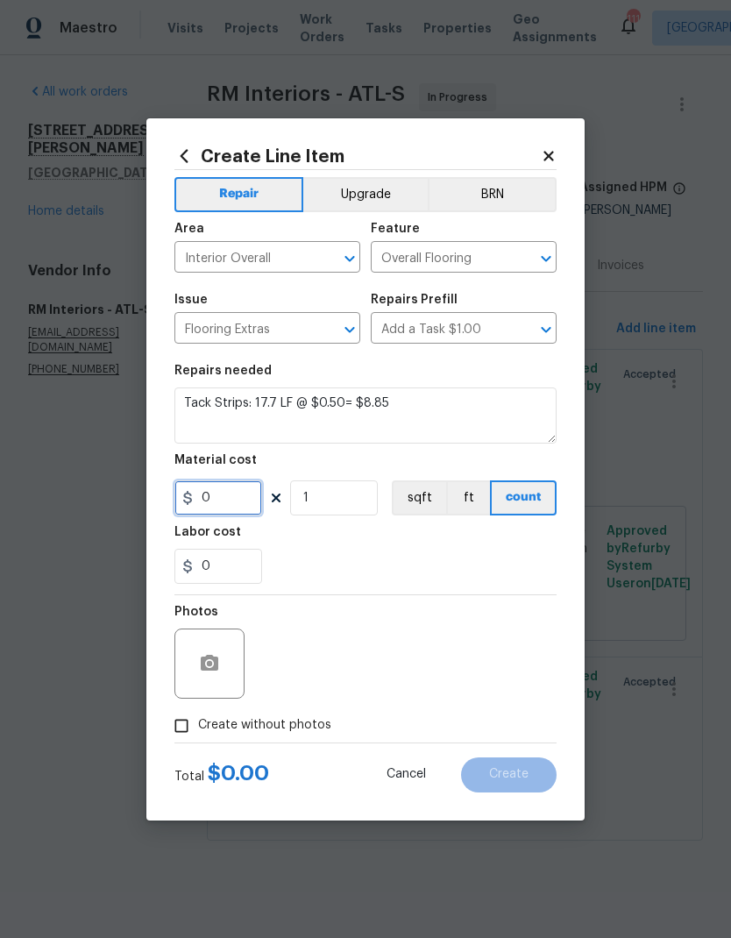
click at [243, 499] on input "0" at bounding box center [219, 498] width 88 height 35
type input "8.85"
click at [235, 567] on input "0" at bounding box center [219, 566] width 88 height 35
click at [210, 657] on icon "button" at bounding box center [210, 663] width 18 height 16
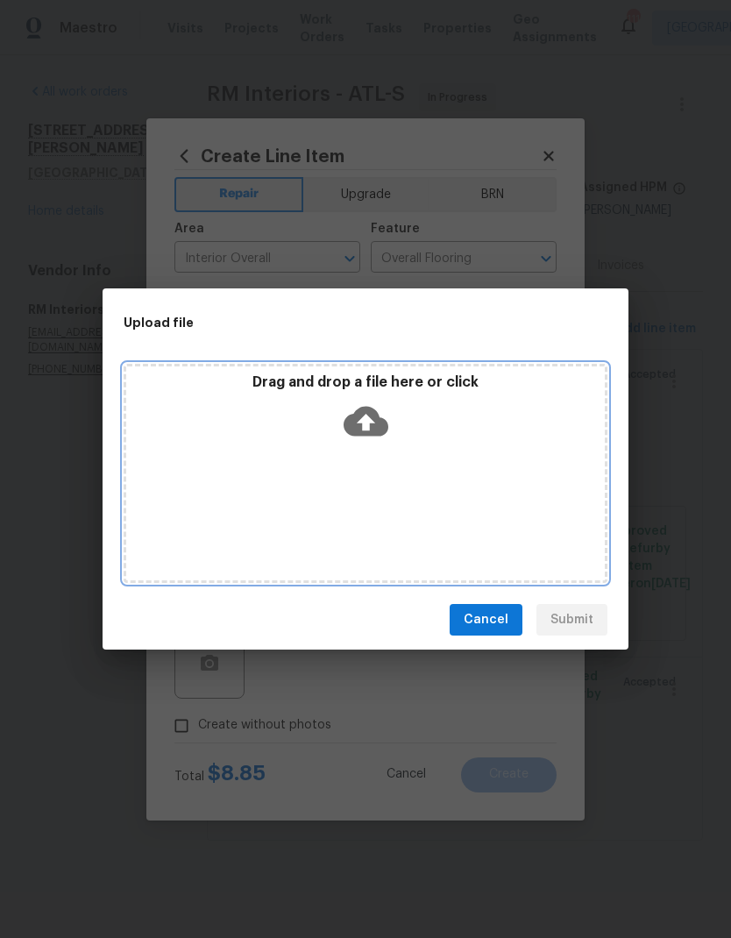
click at [453, 453] on div "Drag and drop a file here or click" at bounding box center [366, 473] width 484 height 219
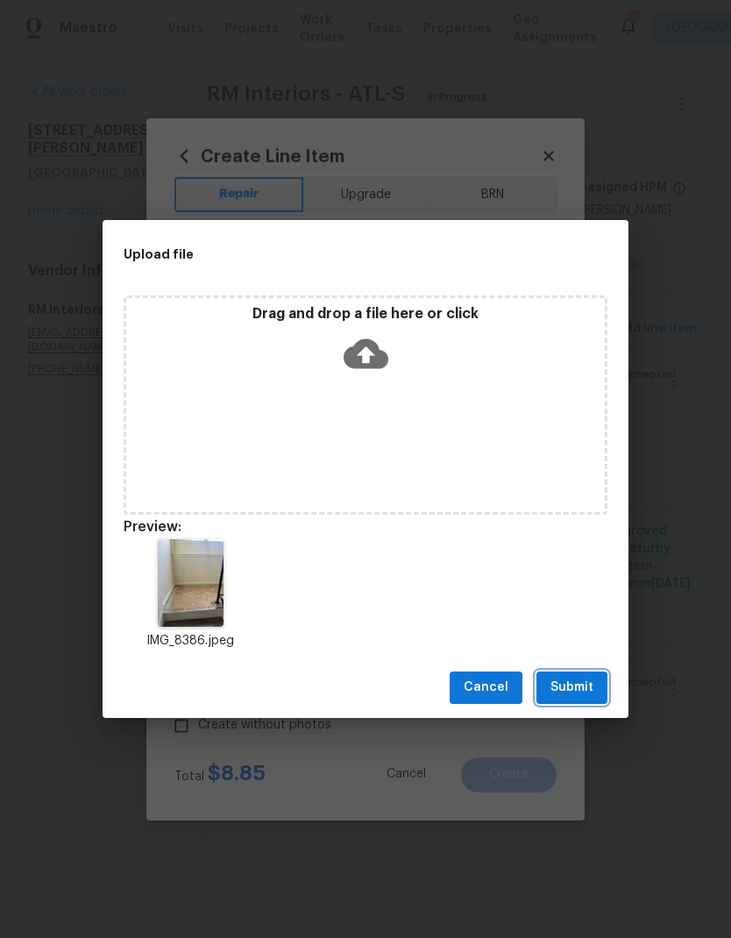
click at [569, 688] on span "Submit" at bounding box center [572, 688] width 43 height 22
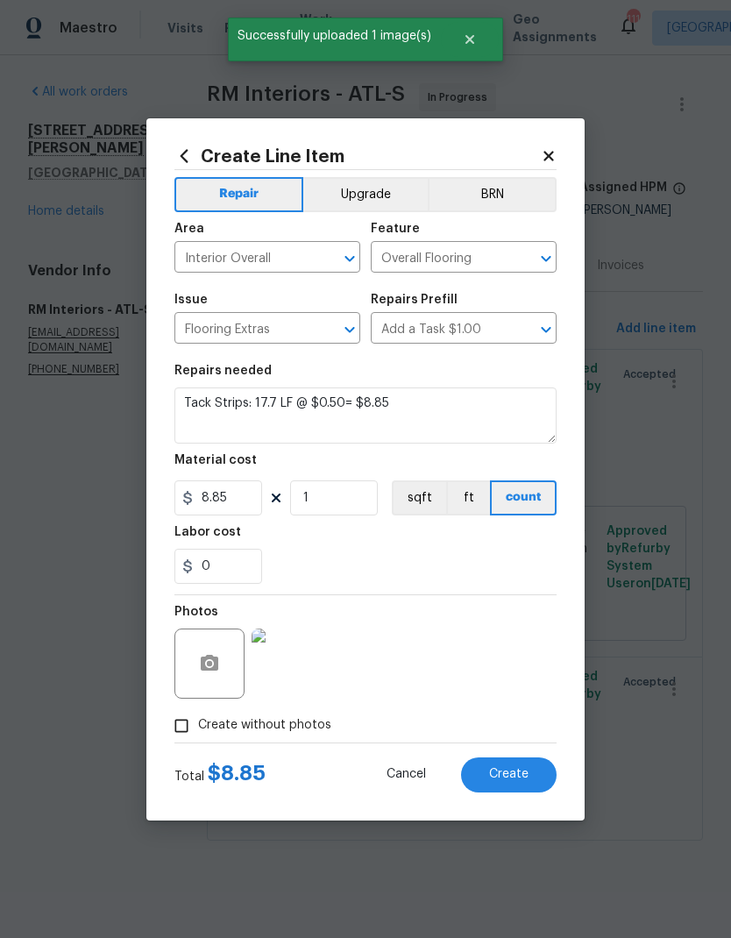
click at [522, 773] on span "Create" at bounding box center [508, 774] width 39 height 13
type input "0"
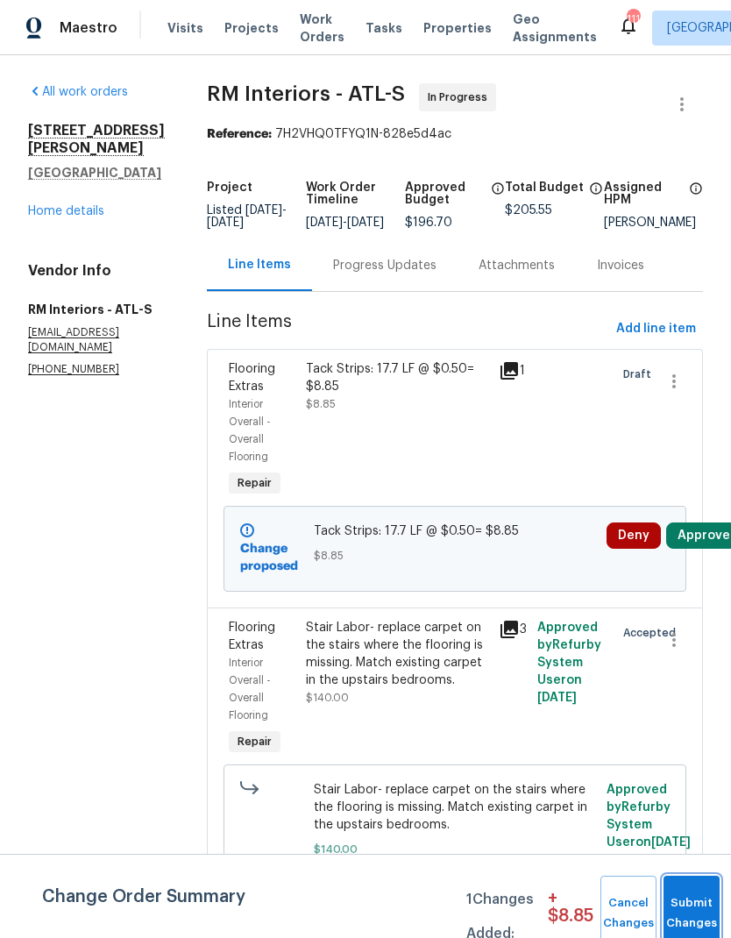
click at [681, 898] on button "Submit Changes" at bounding box center [692, 913] width 56 height 75
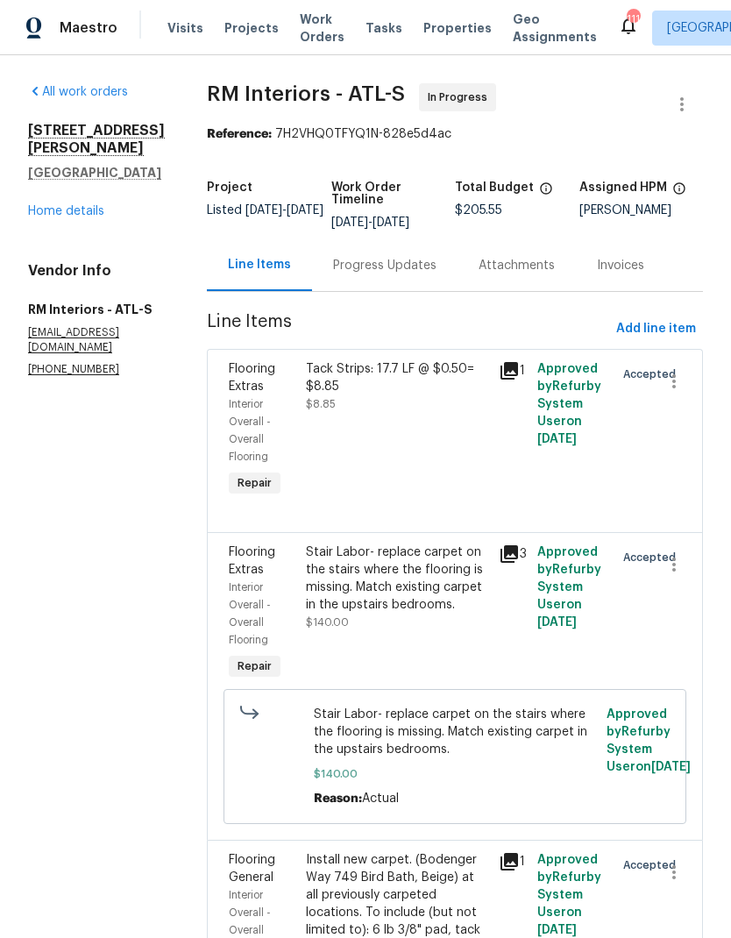
click at [86, 206] on link "Home details" at bounding box center [66, 211] width 76 height 12
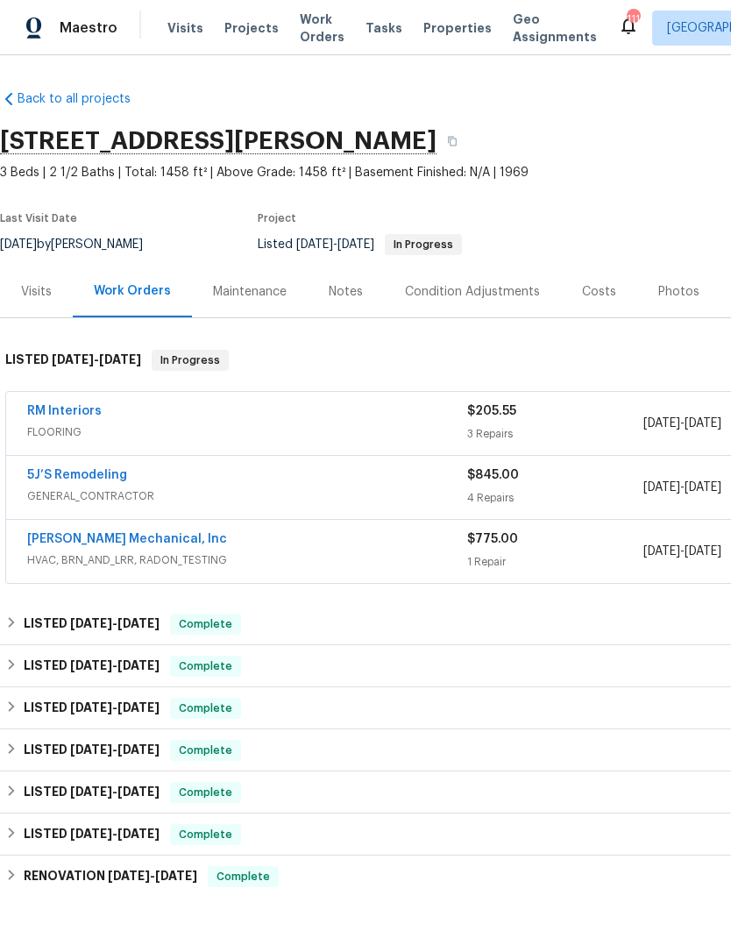
click at [61, 414] on link "RM Interiors" at bounding box center [64, 411] width 75 height 12
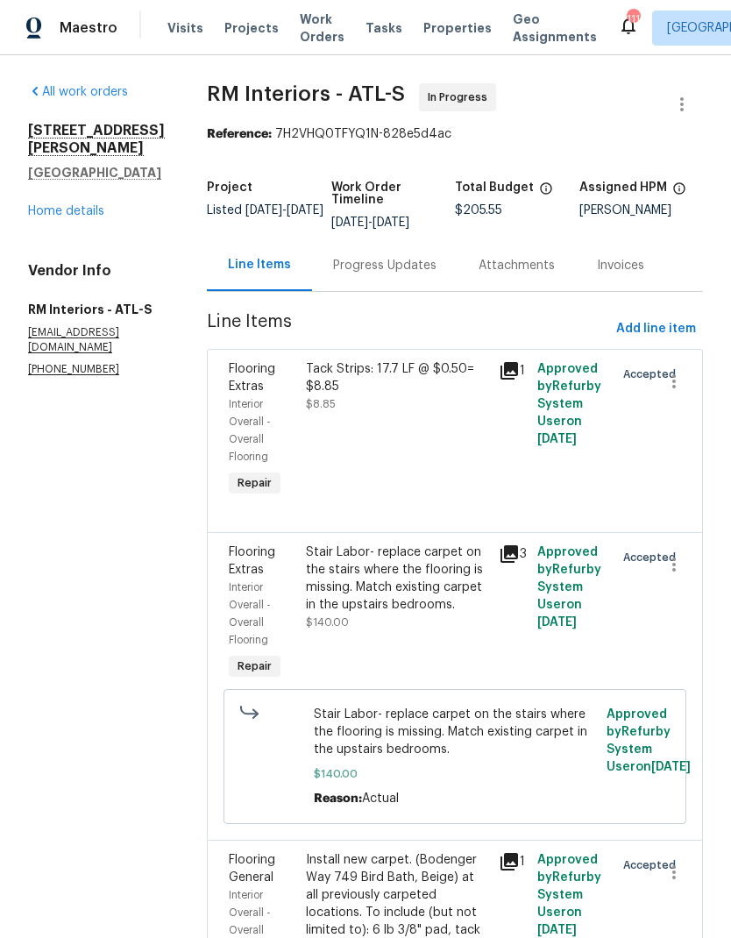
click at [356, 263] on div "Progress Updates" at bounding box center [384, 266] width 103 height 18
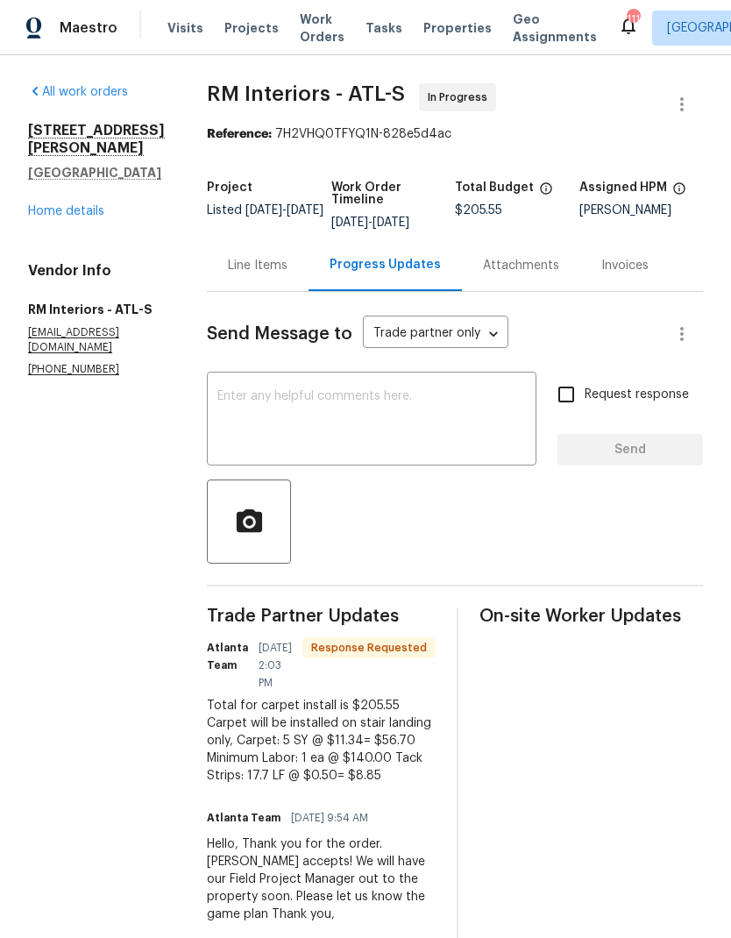
click at [334, 421] on textarea at bounding box center [371, 420] width 309 height 61
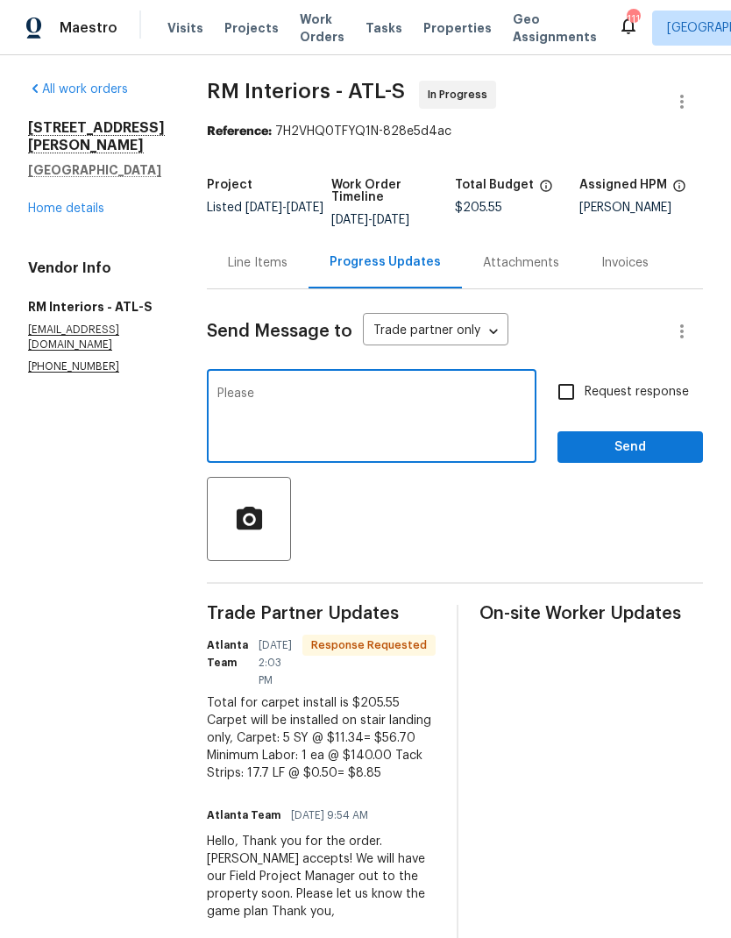
scroll to position [2, 0]
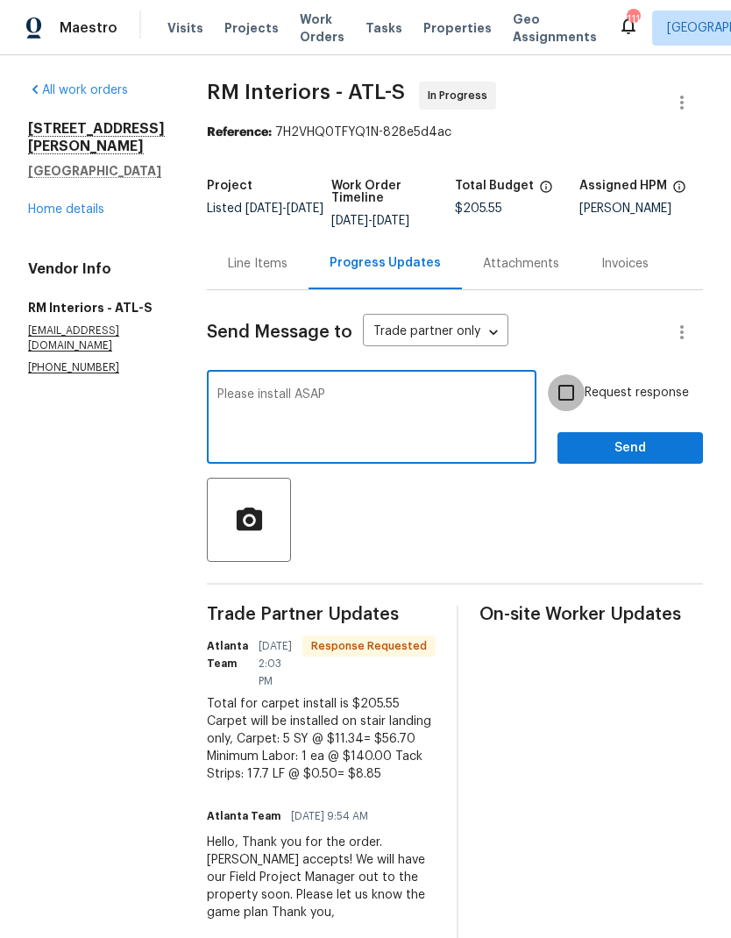
type textarea "Please install ASAP"
click at [565, 389] on input "Request response" at bounding box center [566, 392] width 37 height 37
checkbox input "true"
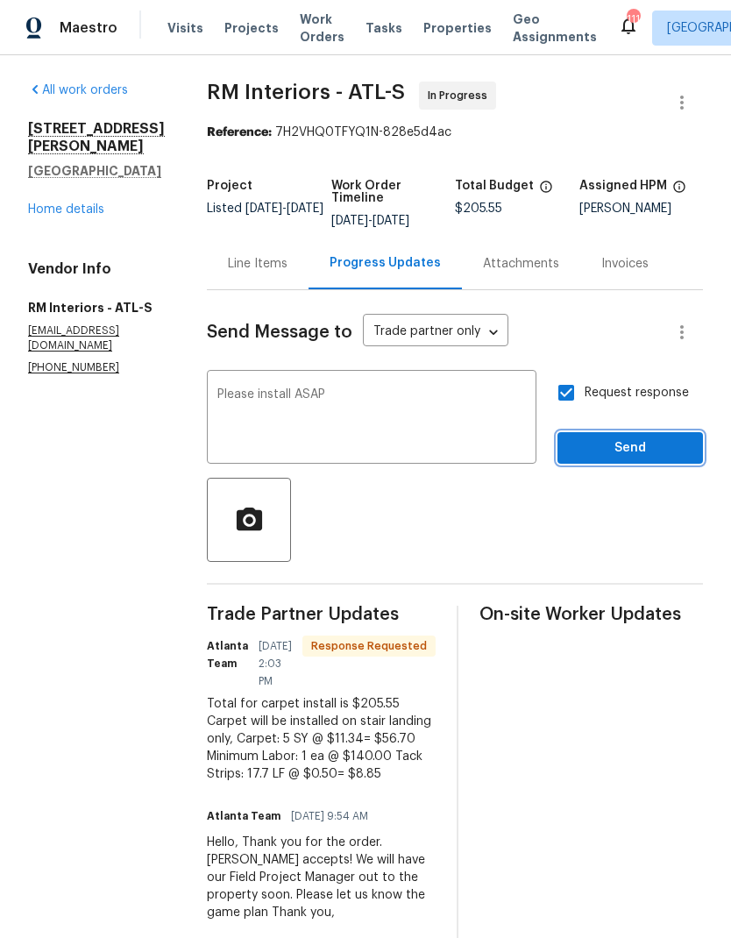
click at [630, 460] on button "Send" at bounding box center [631, 448] width 146 height 32
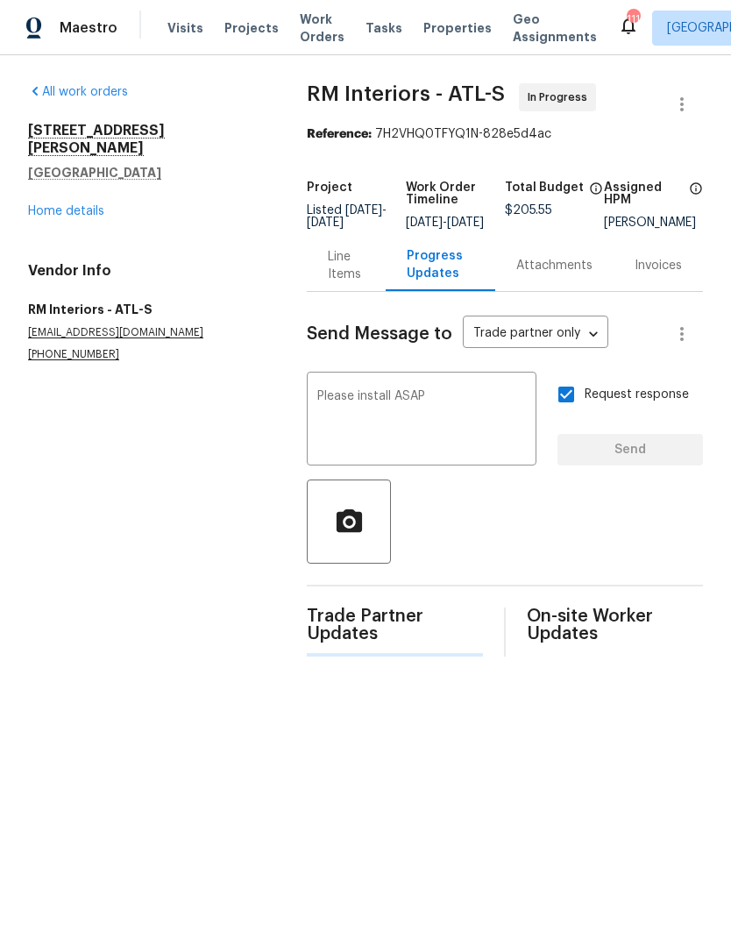
scroll to position [0, 0]
